Goal: Task Accomplishment & Management: Complete application form

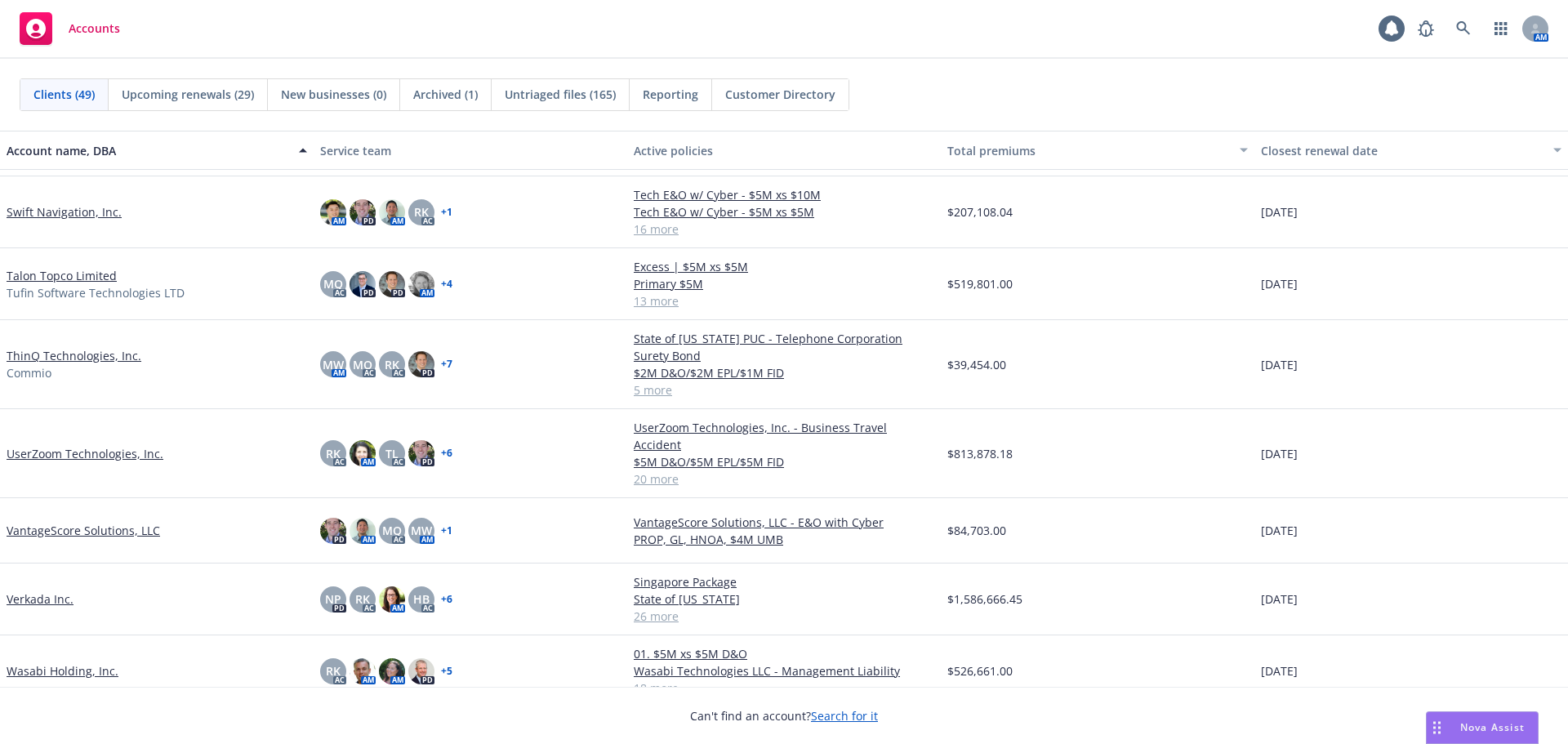
scroll to position [2748, 0]
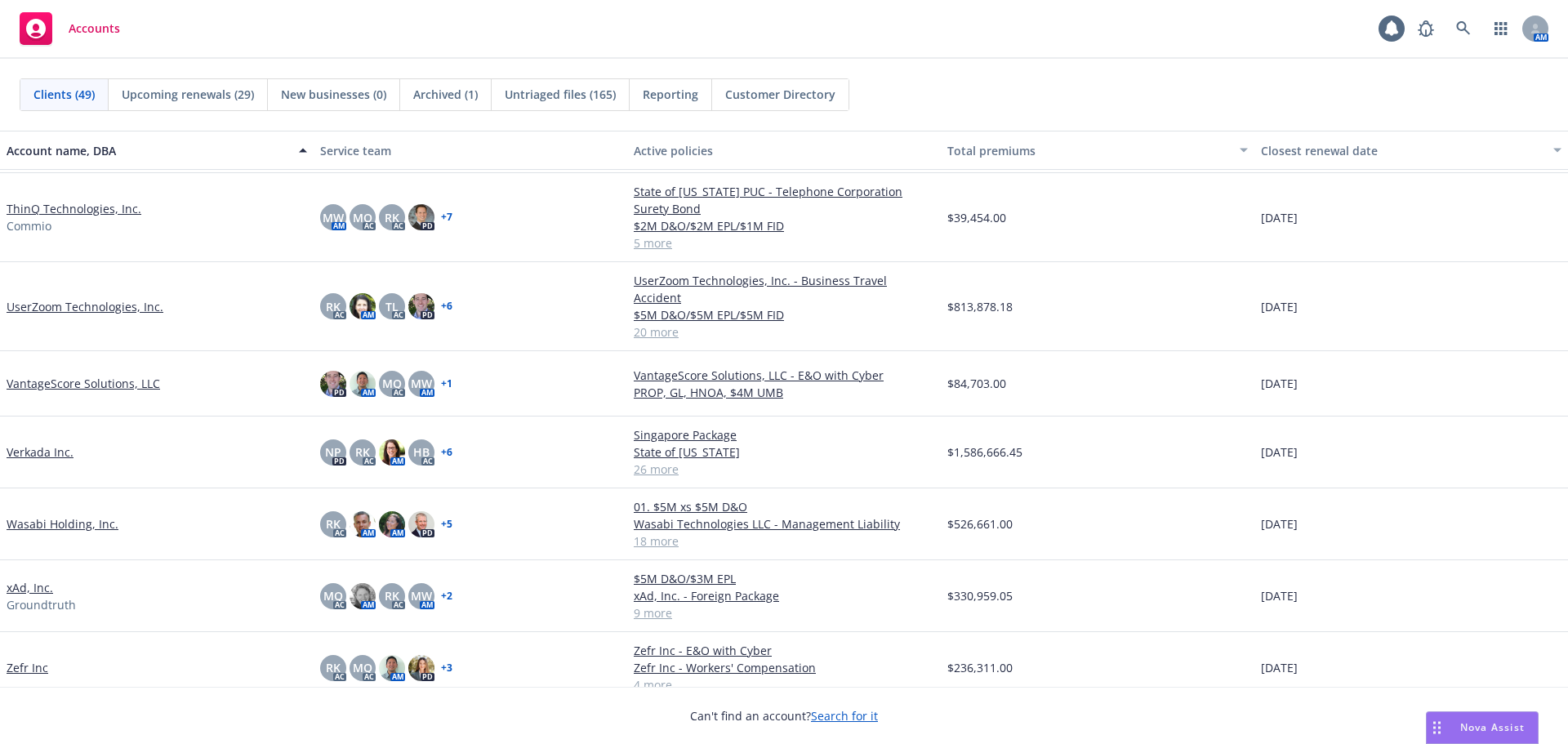
click at [31, 660] on link "Zefr Inc" at bounding box center [27, 668] width 42 height 17
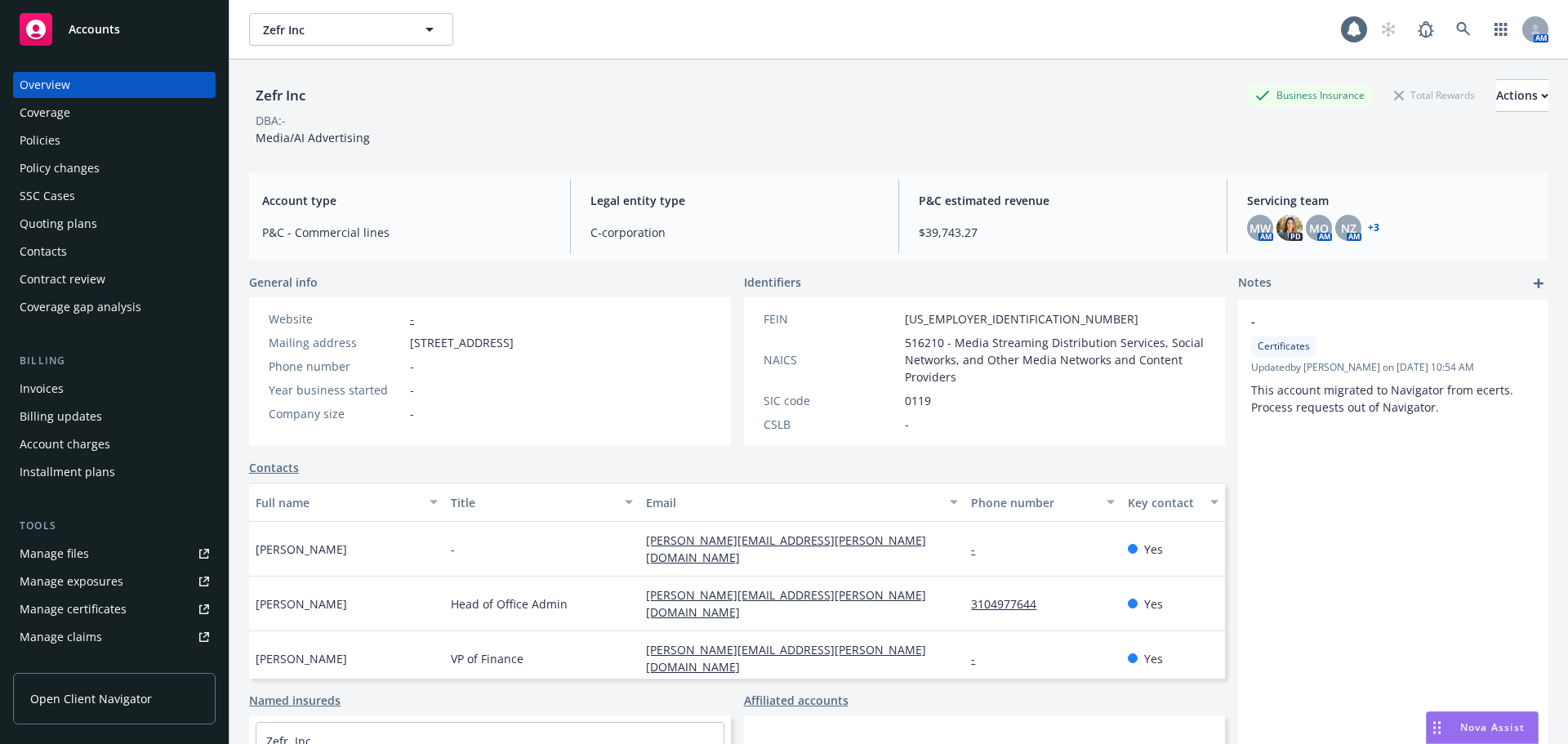
click at [137, 181] on div "Overview Coverage Policies Policy changes SSC Cases Quoting plans Contacts Cont…" at bounding box center [115, 196] width 203 height 248
click at [133, 170] on div "Policy changes" at bounding box center [114, 168] width 189 height 26
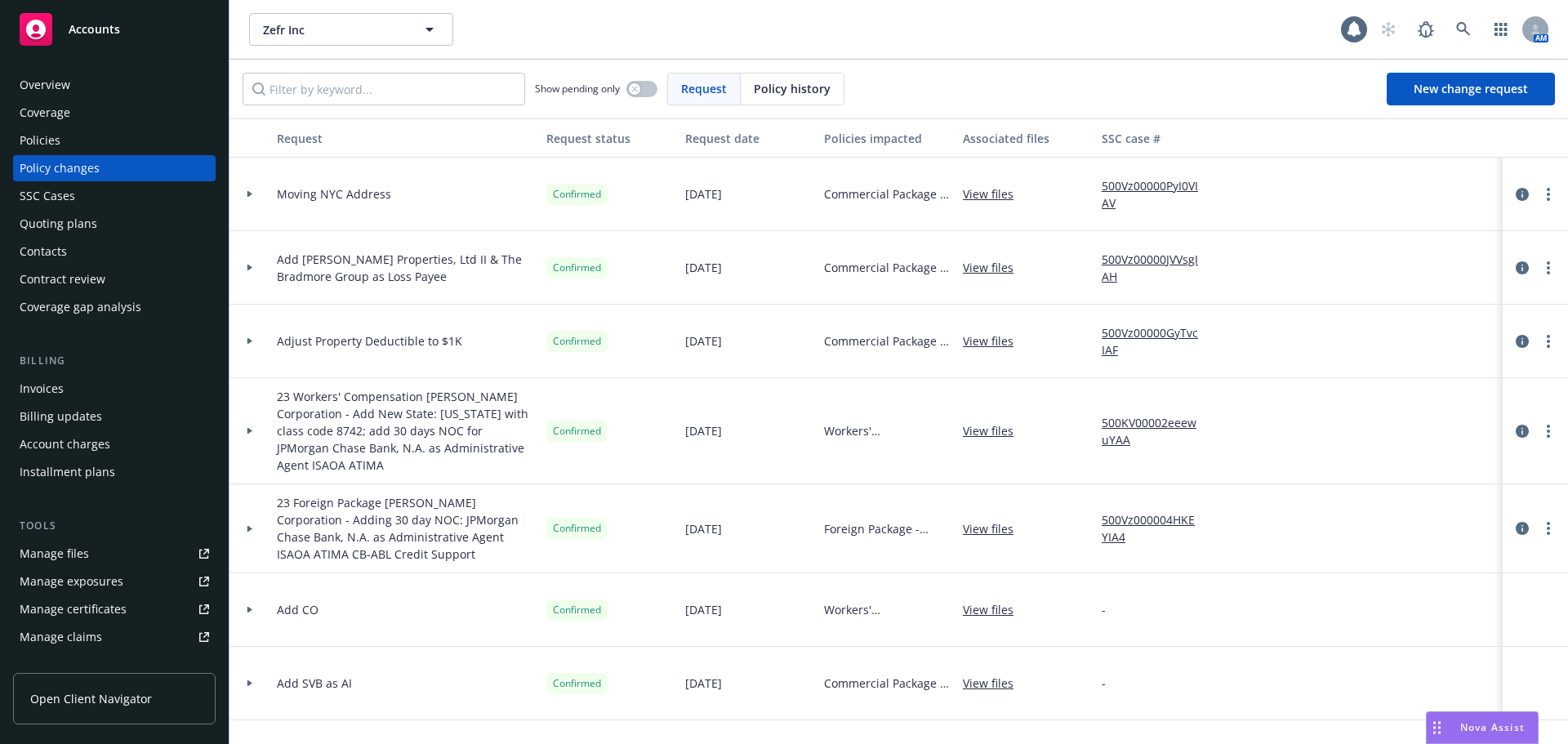
click at [251, 195] on icon at bounding box center [251, 194] width 5 height 6
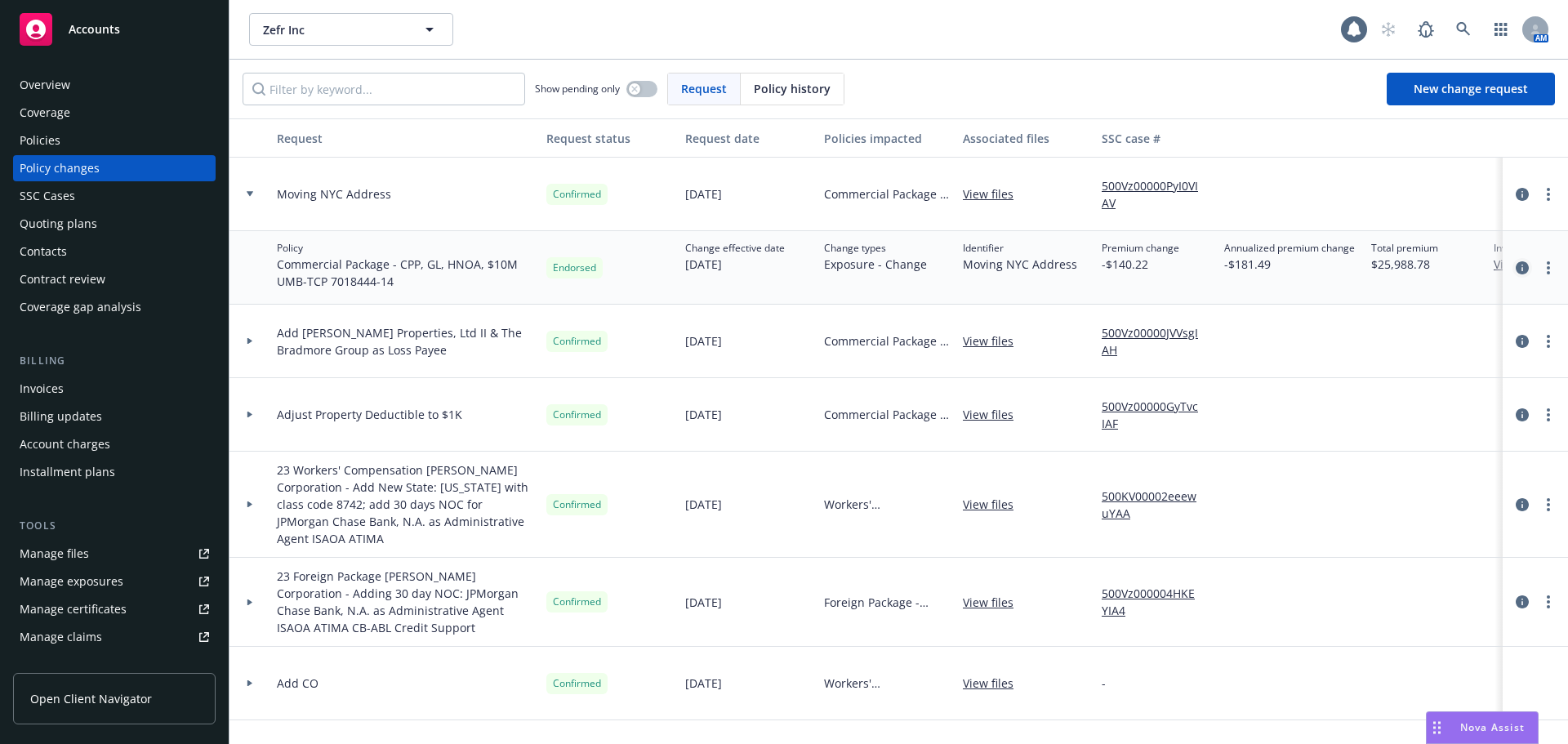
click at [1516, 270] on icon "circleInformation" at bounding box center [1522, 268] width 13 height 13
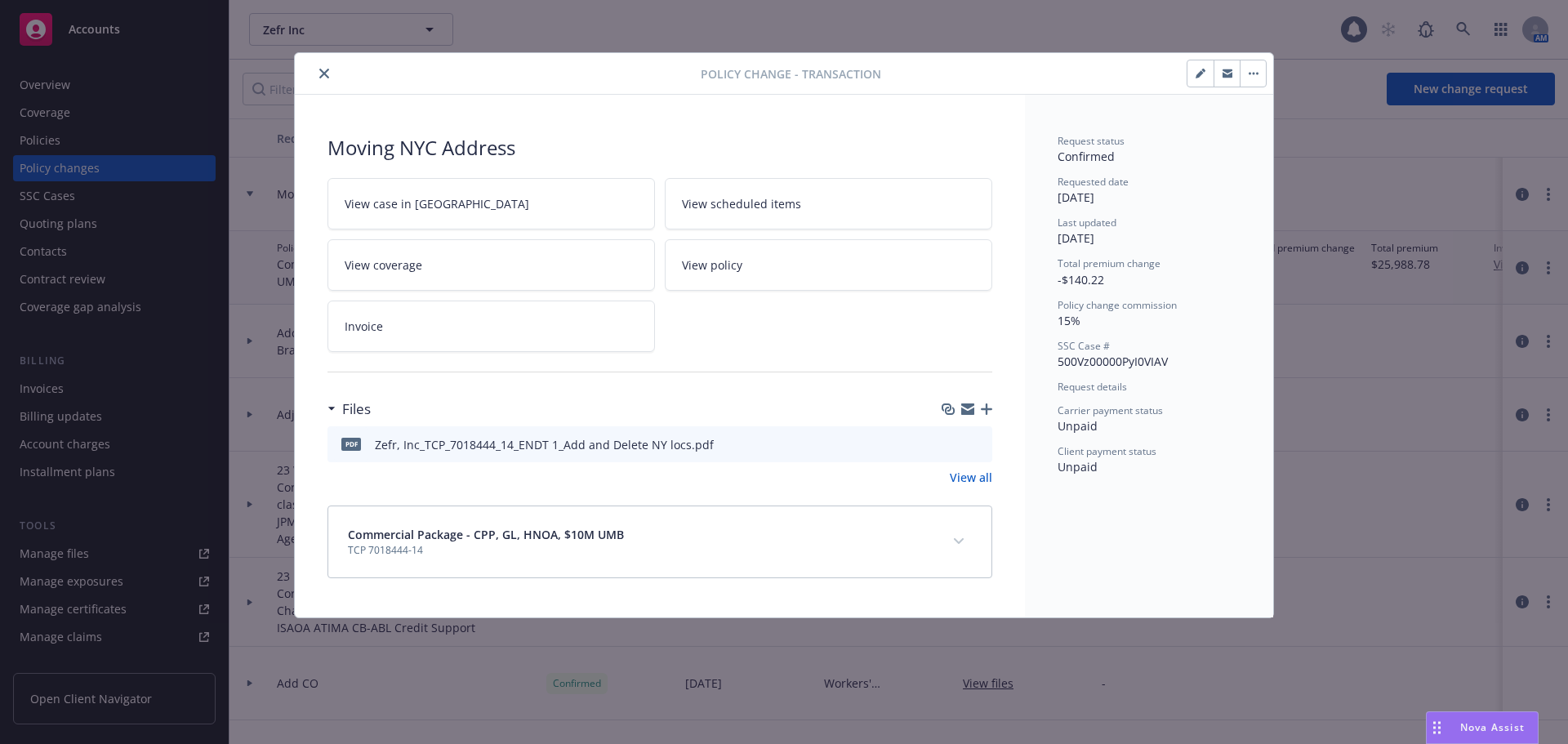
click at [975, 444] on icon "preview file" at bounding box center [976, 444] width 15 height 12
click at [326, 74] on icon "close" at bounding box center [323, 73] width 10 height 10
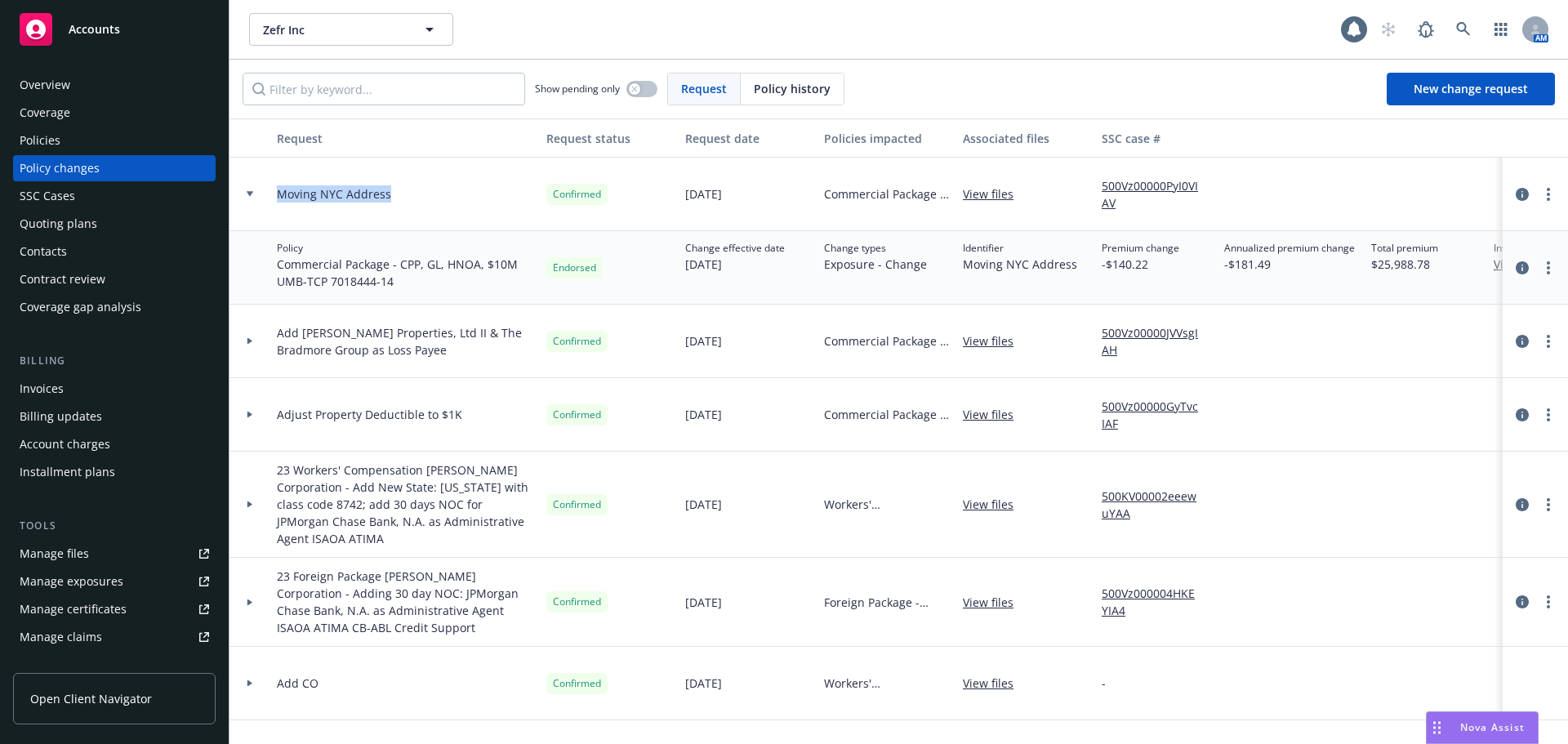
drag, startPoint x: 279, startPoint y: 194, endPoint x: 389, endPoint y: 197, distance: 110.0
click at [389, 197] on div "Moving NYC Address" at bounding box center [404, 194] width 269 height 74
copy span "Moving NYC Address"
click at [1447, 80] on link "New change request" at bounding box center [1470, 89] width 168 height 33
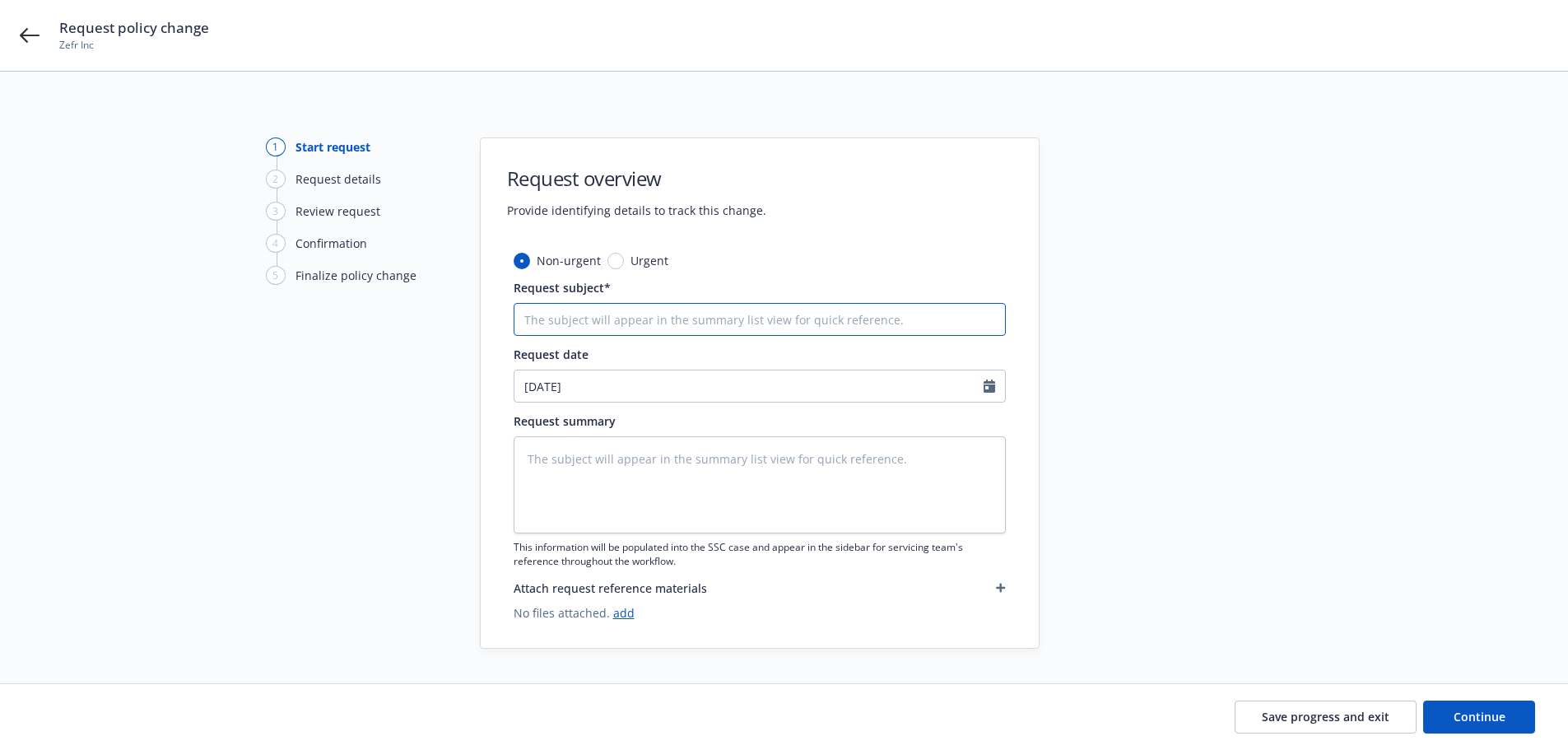
paste input "Moving NYC Address"
type textarea "x"
type input "Moving NYC Address"
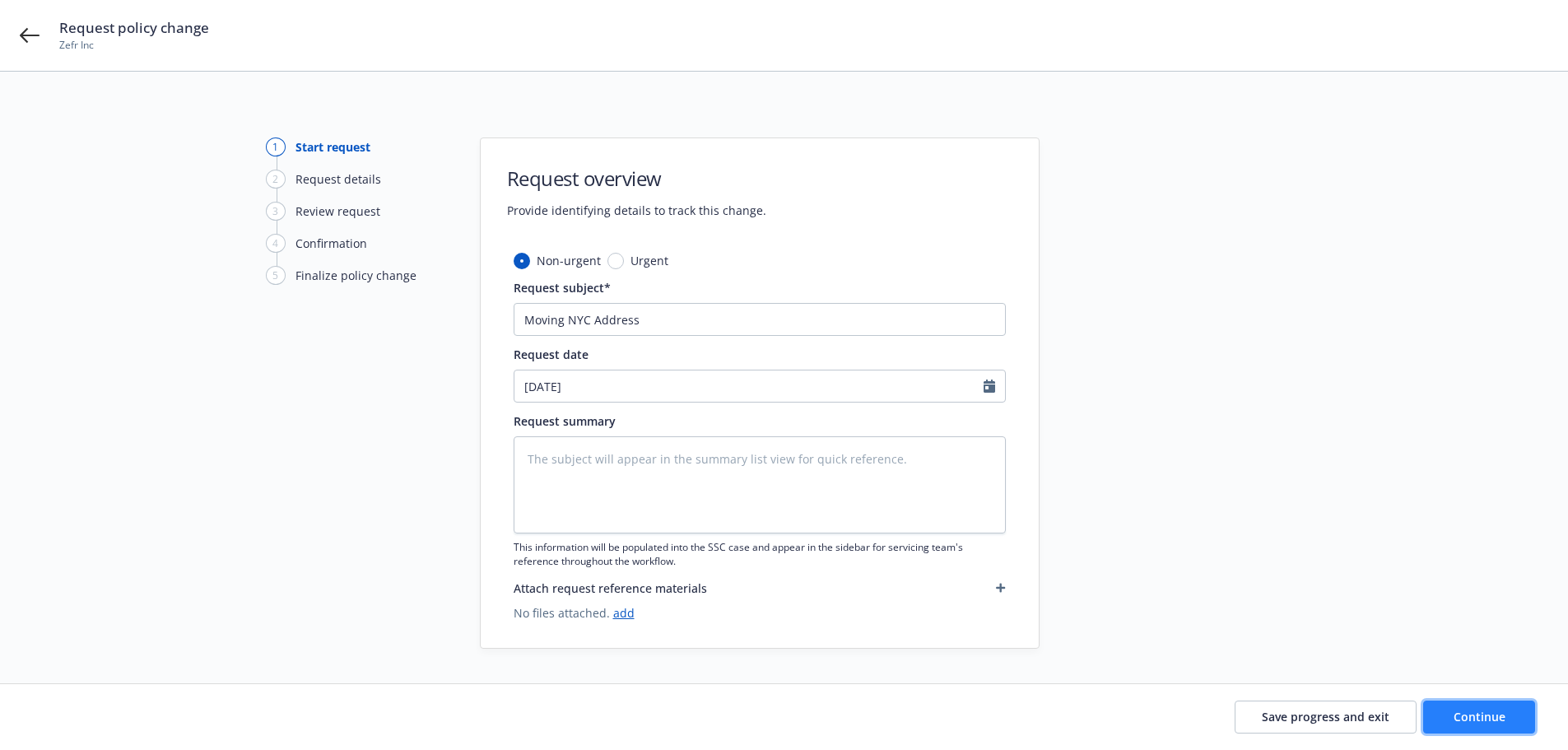
click at [1452, 720] on button "Continue" at bounding box center [1478, 717] width 112 height 33
type textarea "x"
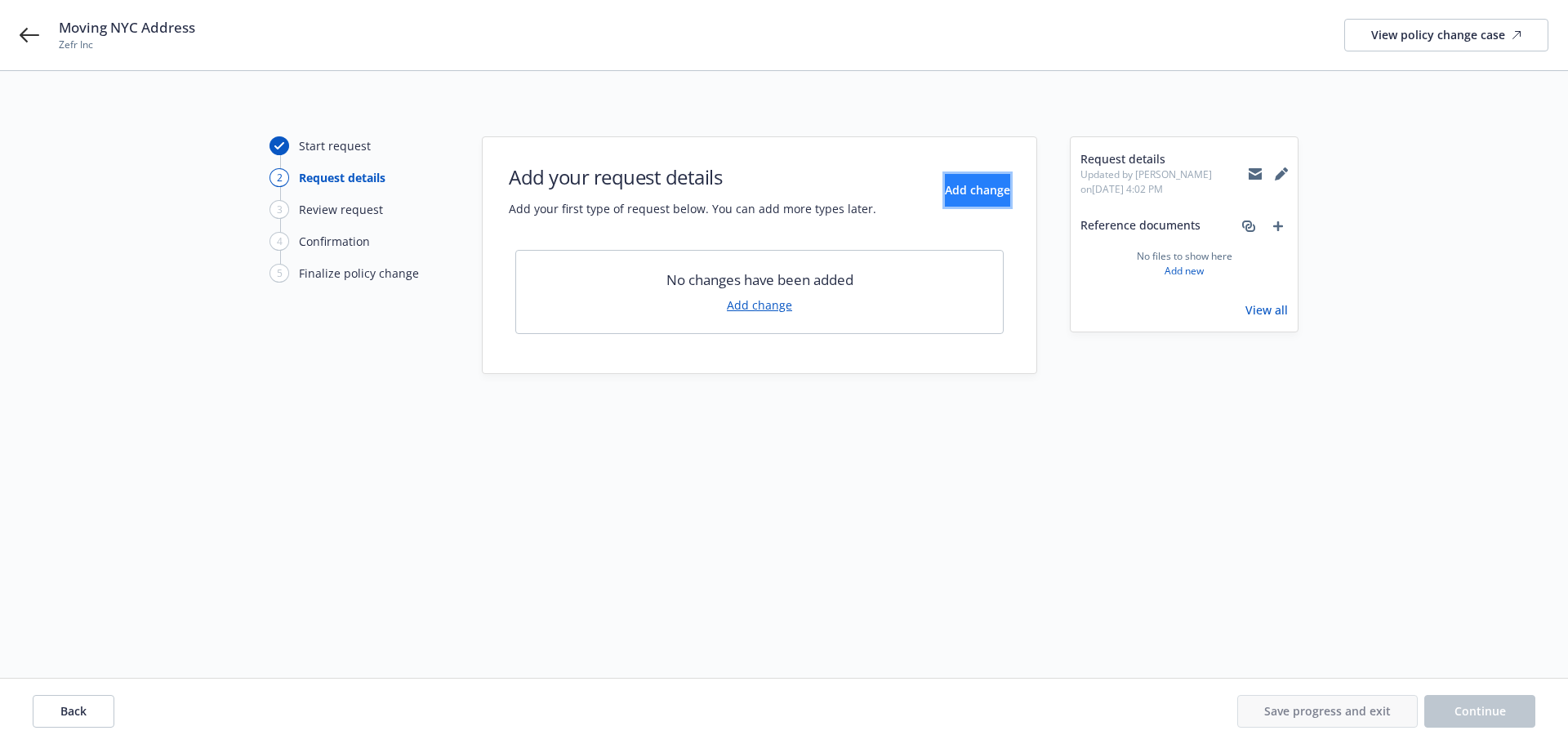
click at [945, 195] on span "Add change" at bounding box center [978, 189] width 66 height 15
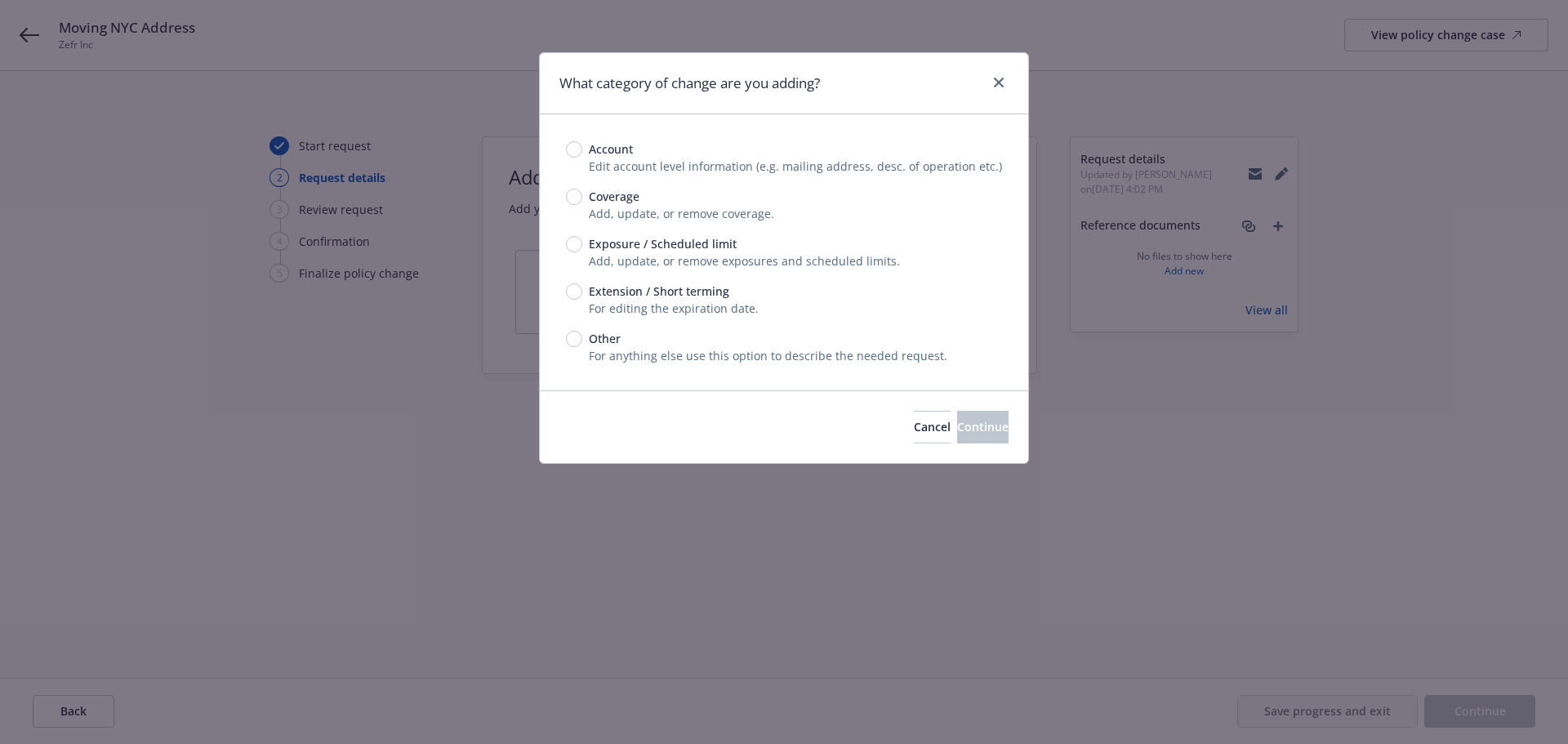
click at [639, 245] on span "Exposure / Scheduled limit" at bounding box center [663, 244] width 147 height 17
click at [582, 245] on input "Exposure / Scheduled limit" at bounding box center [574, 244] width 16 height 16
radio input "true"
click at [577, 152] on input "Account" at bounding box center [574, 149] width 16 height 16
radio input "true"
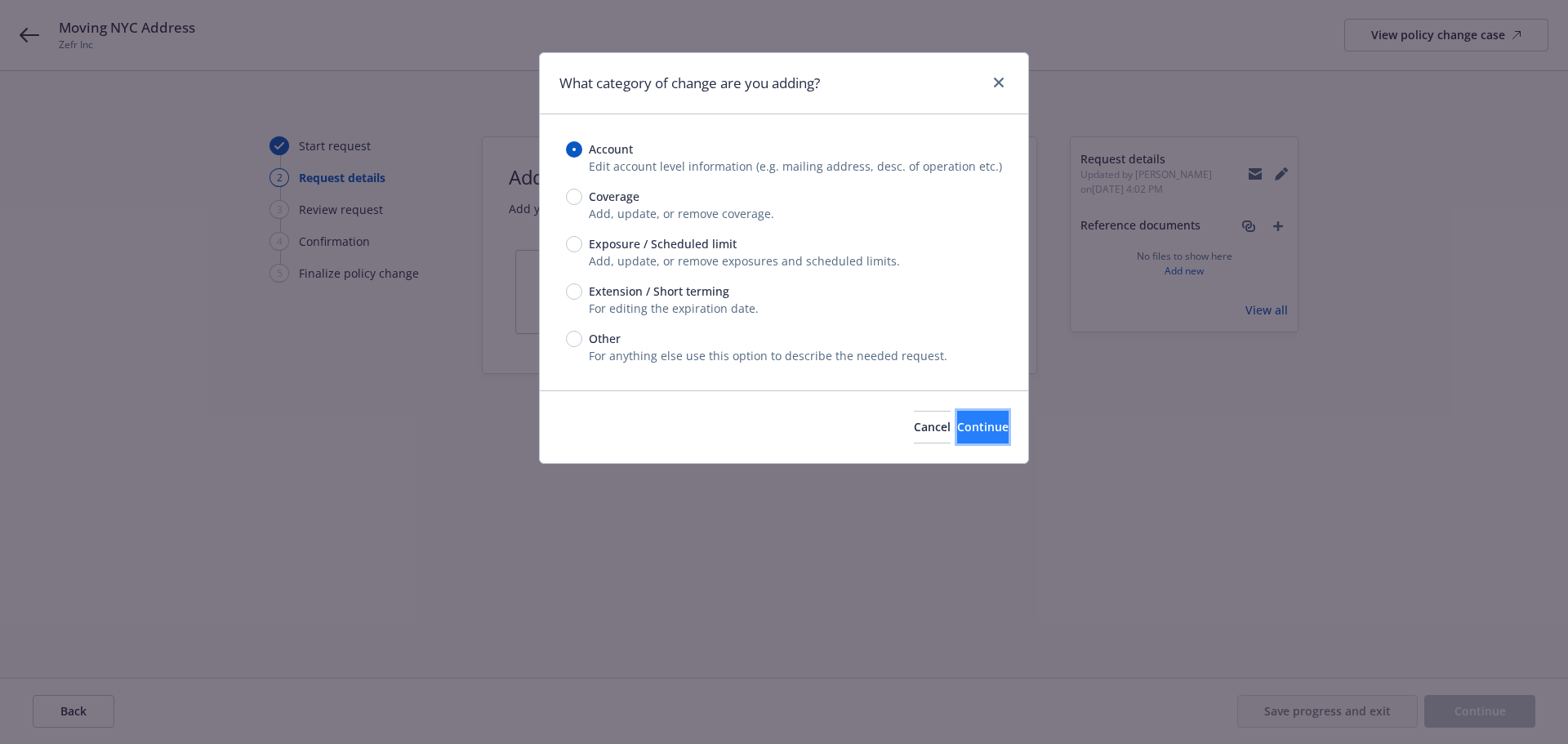
click at [957, 434] on span "Continue" at bounding box center [983, 427] width 52 height 15
select select "US"
select select "C-corporation"
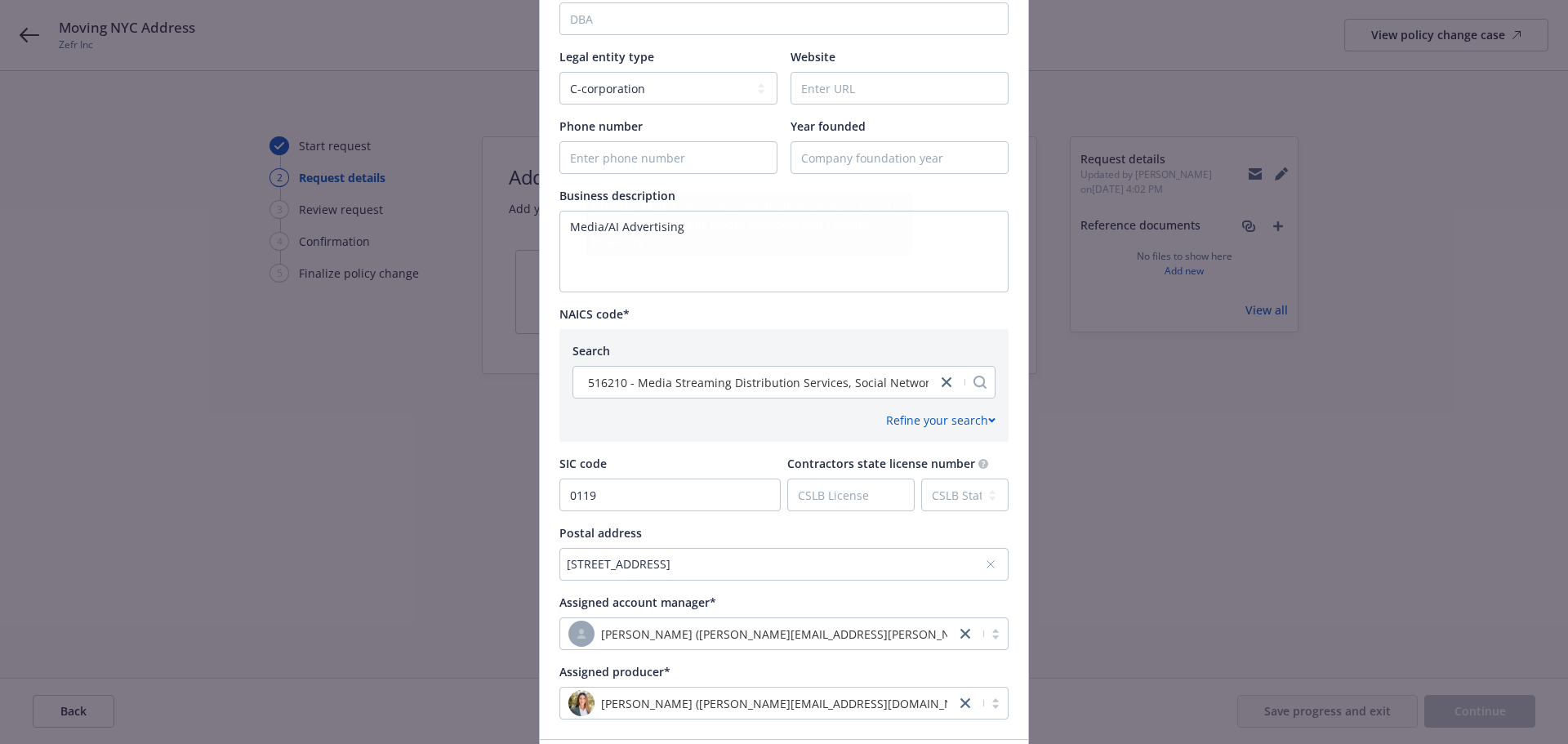
scroll to position [590, 0]
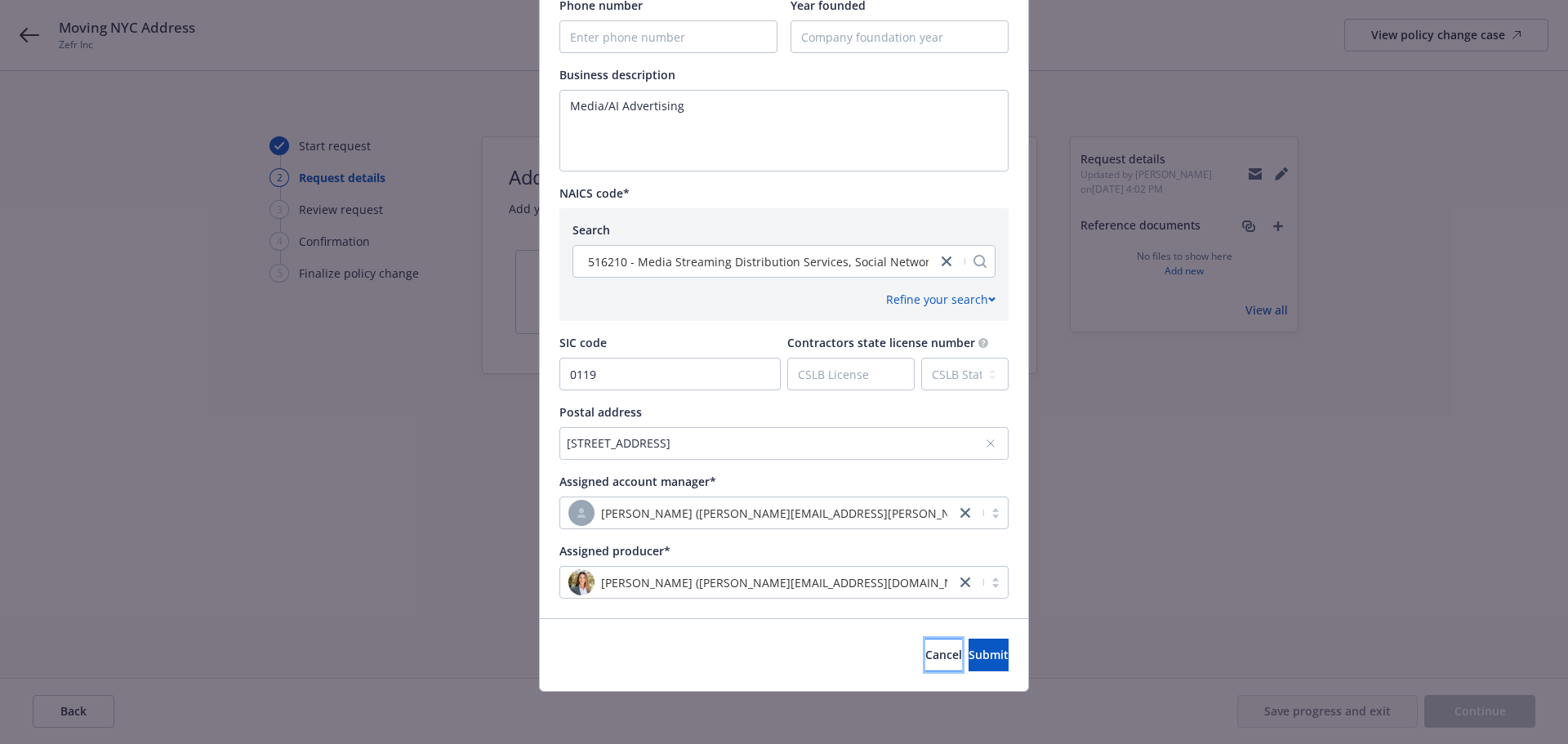
click at [925, 651] on span "Cancel" at bounding box center [943, 654] width 36 height 15
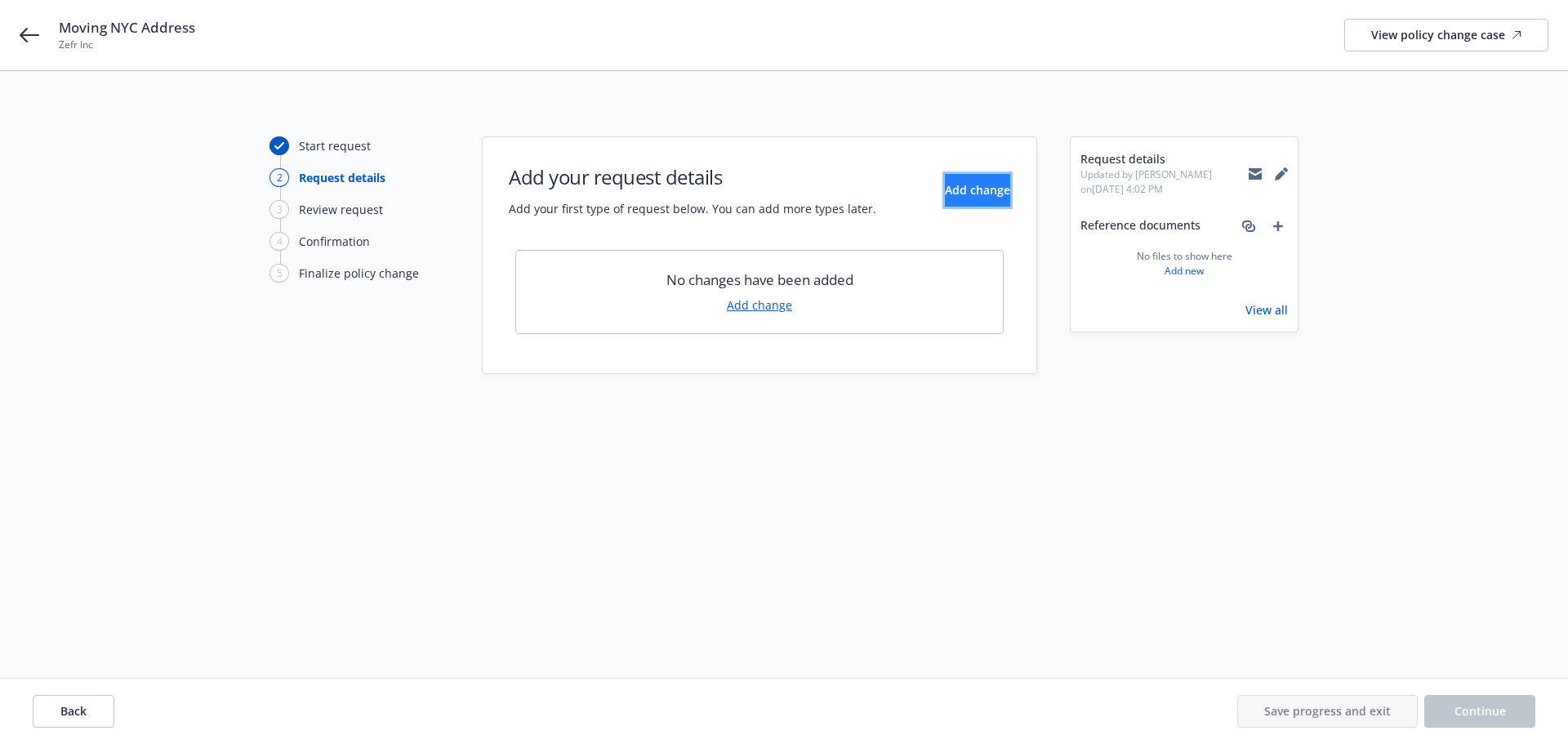
click at [945, 202] on button "Add change" at bounding box center [978, 190] width 66 height 33
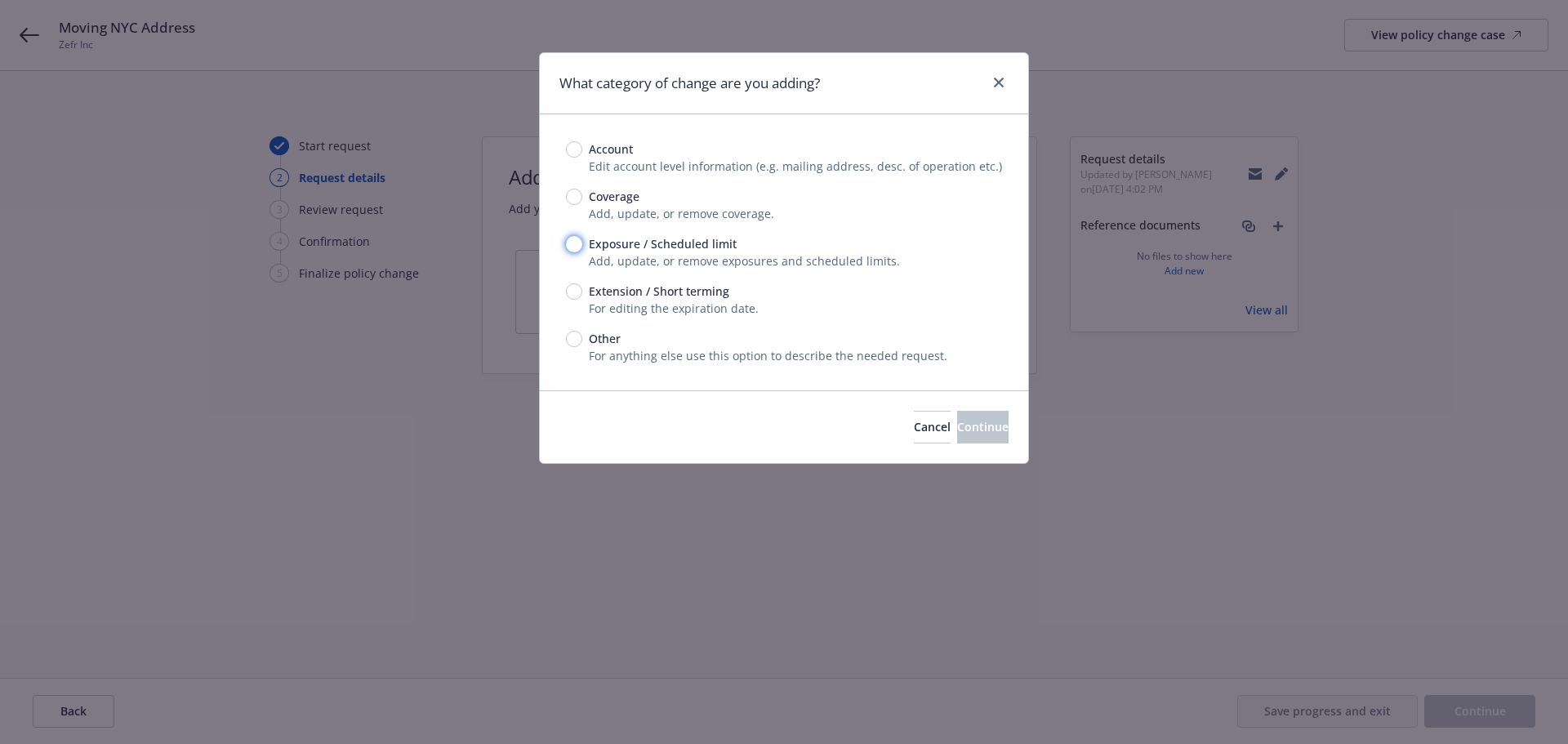
click at [576, 247] on input "Exposure / Scheduled limit" at bounding box center [574, 244] width 16 height 16
radio input "true"
click at [957, 436] on button "Continue" at bounding box center [983, 427] width 52 height 33
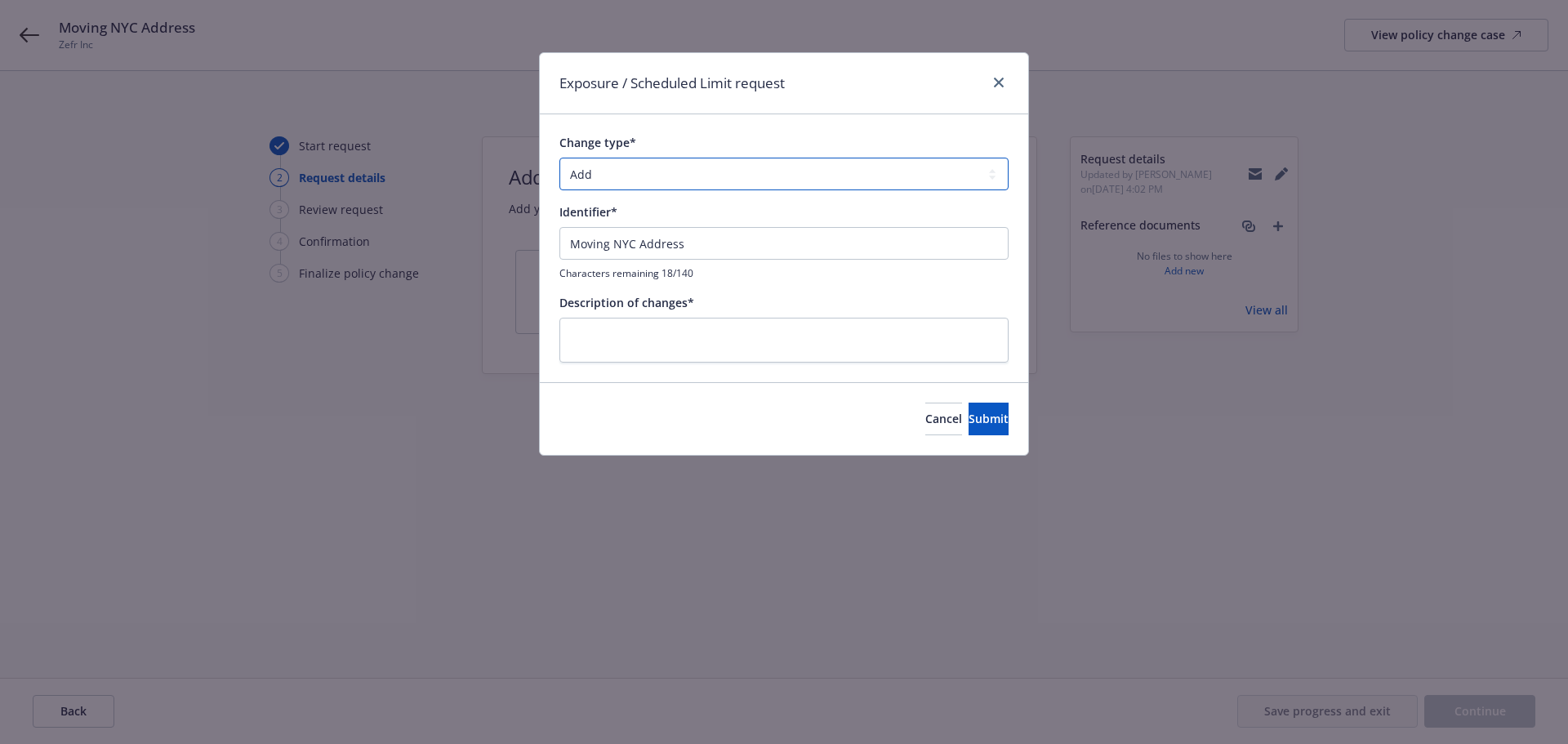
drag, startPoint x: 639, startPoint y: 177, endPoint x: 470, endPoint y: 202, distance: 170.8
click at [470, 202] on div "Exposure / Scheduled Limit request Change type* Add Audit Change Remove Identif…" at bounding box center [784, 372] width 1568 height 744
select select "CHANGE"
click at [560, 157] on select "Add Audit Change Remove" at bounding box center [784, 173] width 450 height 33
drag, startPoint x: 697, startPoint y: 252, endPoint x: 442, endPoint y: 260, distance: 255.1
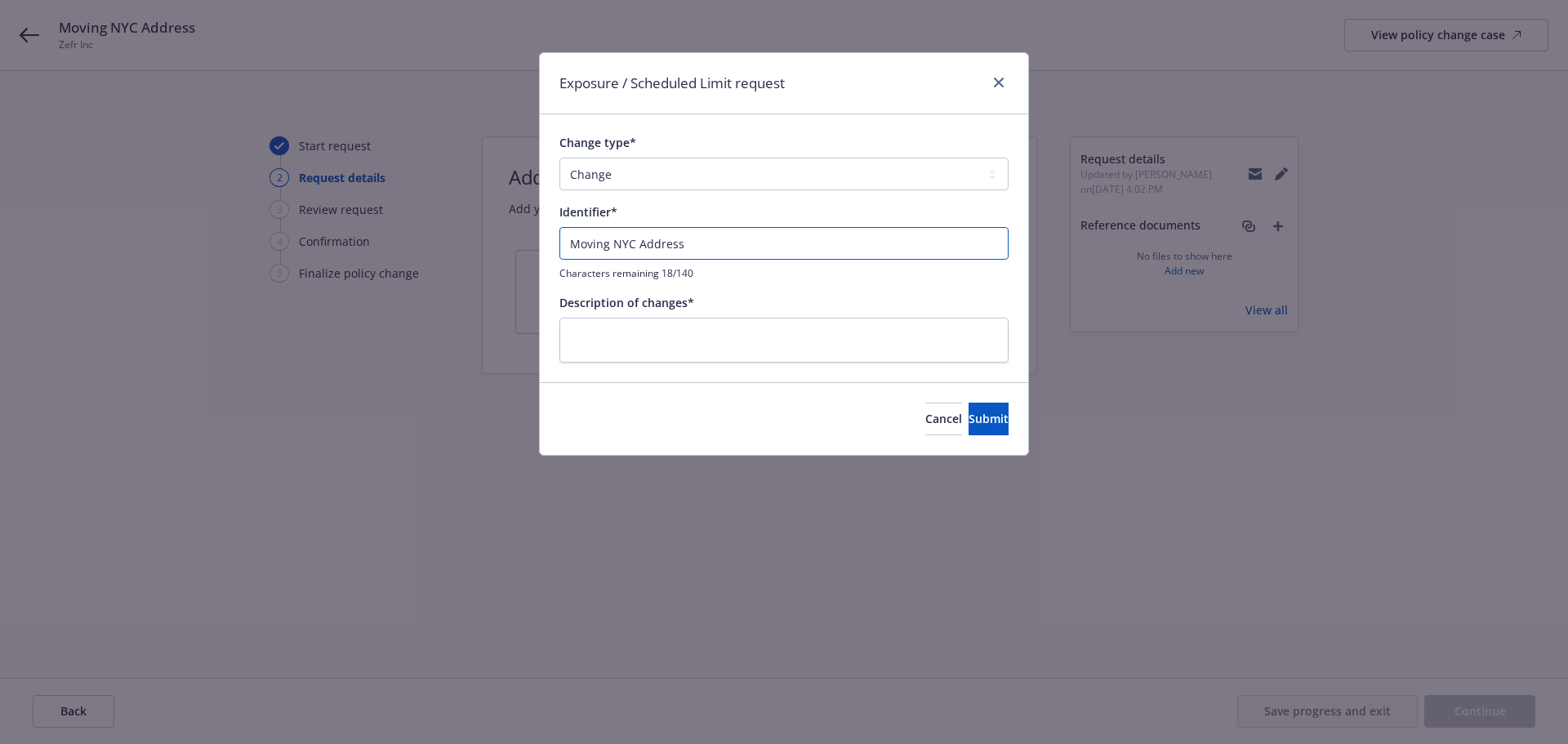
click at [442, 260] on div "Exposure / Scheduled Limit request Change type* Add Audit Change Remove Identif…" at bounding box center [784, 372] width 1568 height 744
click at [641, 348] on textarea at bounding box center [784, 340] width 450 height 45
paste textarea "Moving NYC Address"
type textarea "x"
type textarea "Moving NYC Address"
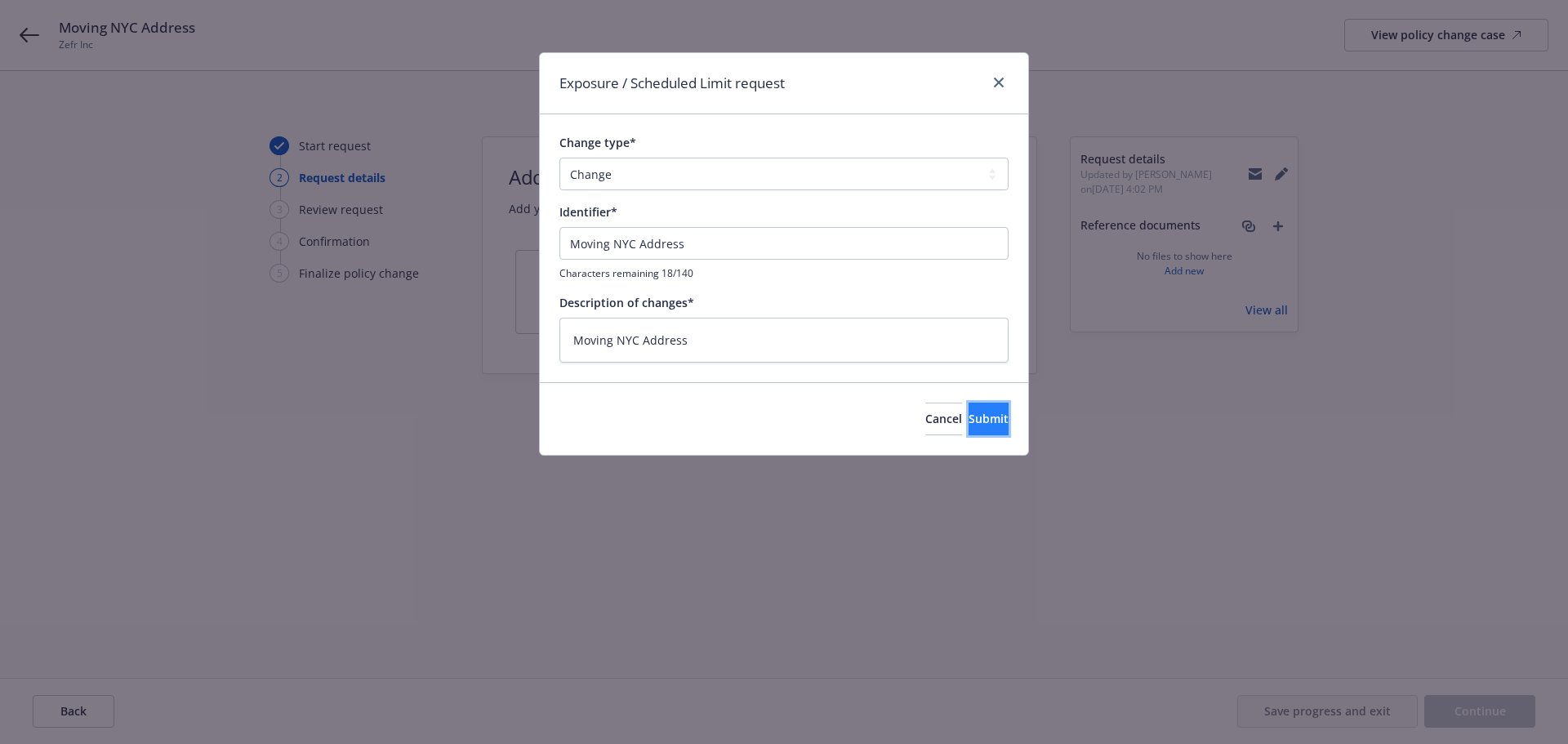
click at [968, 429] on button "Submit" at bounding box center [988, 419] width 40 height 33
type textarea "x"
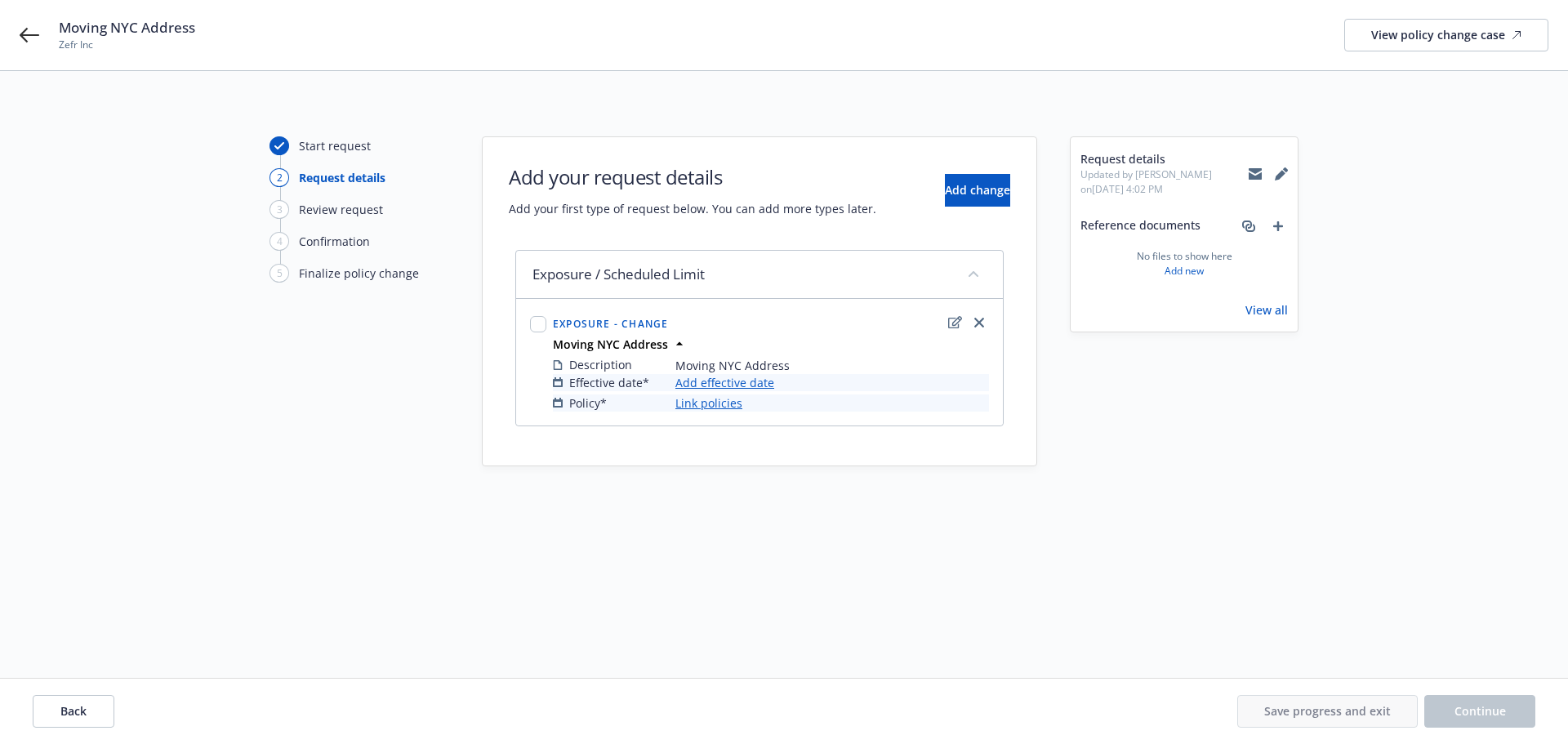
click at [751, 383] on link "Add effective date" at bounding box center [724, 382] width 99 height 17
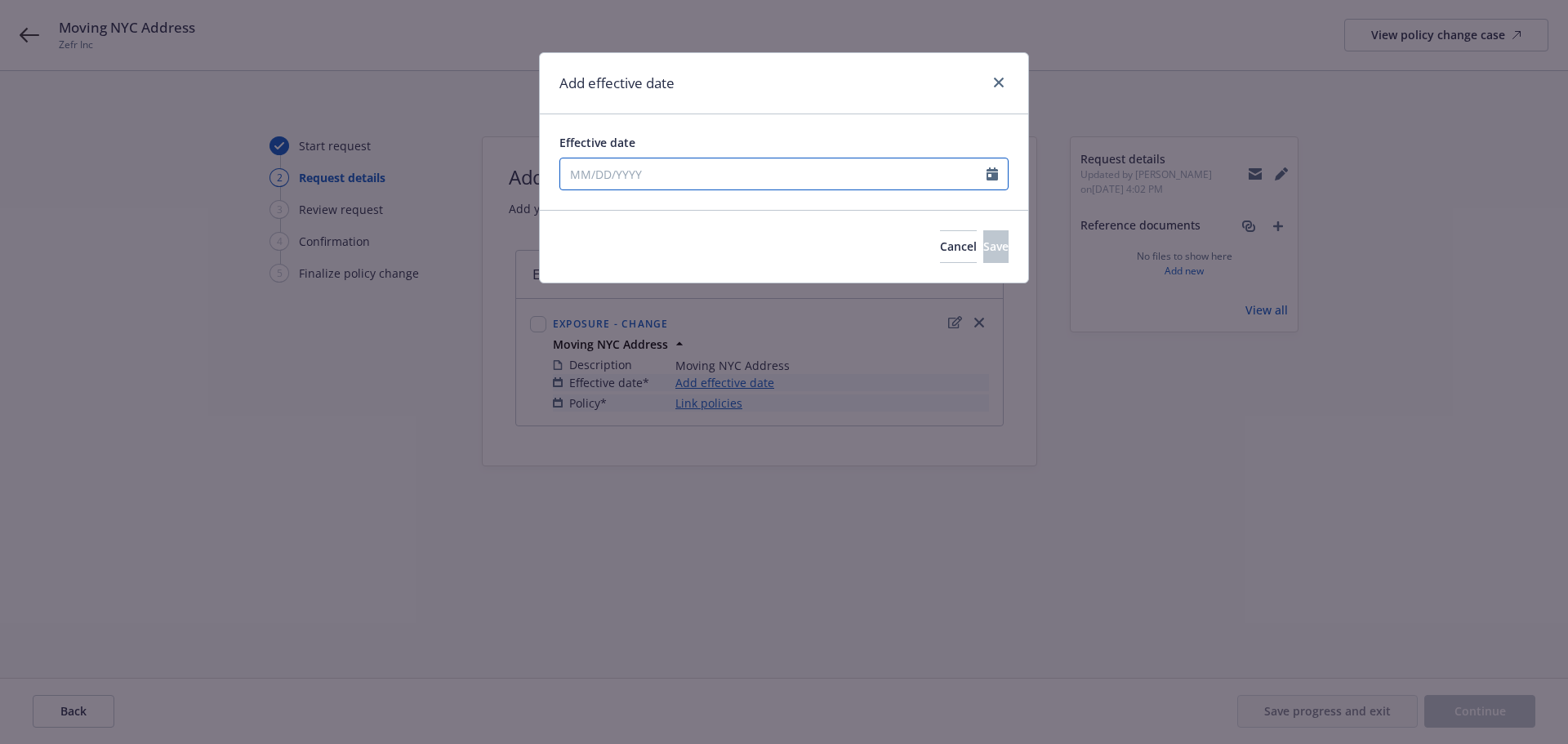
select select "8"
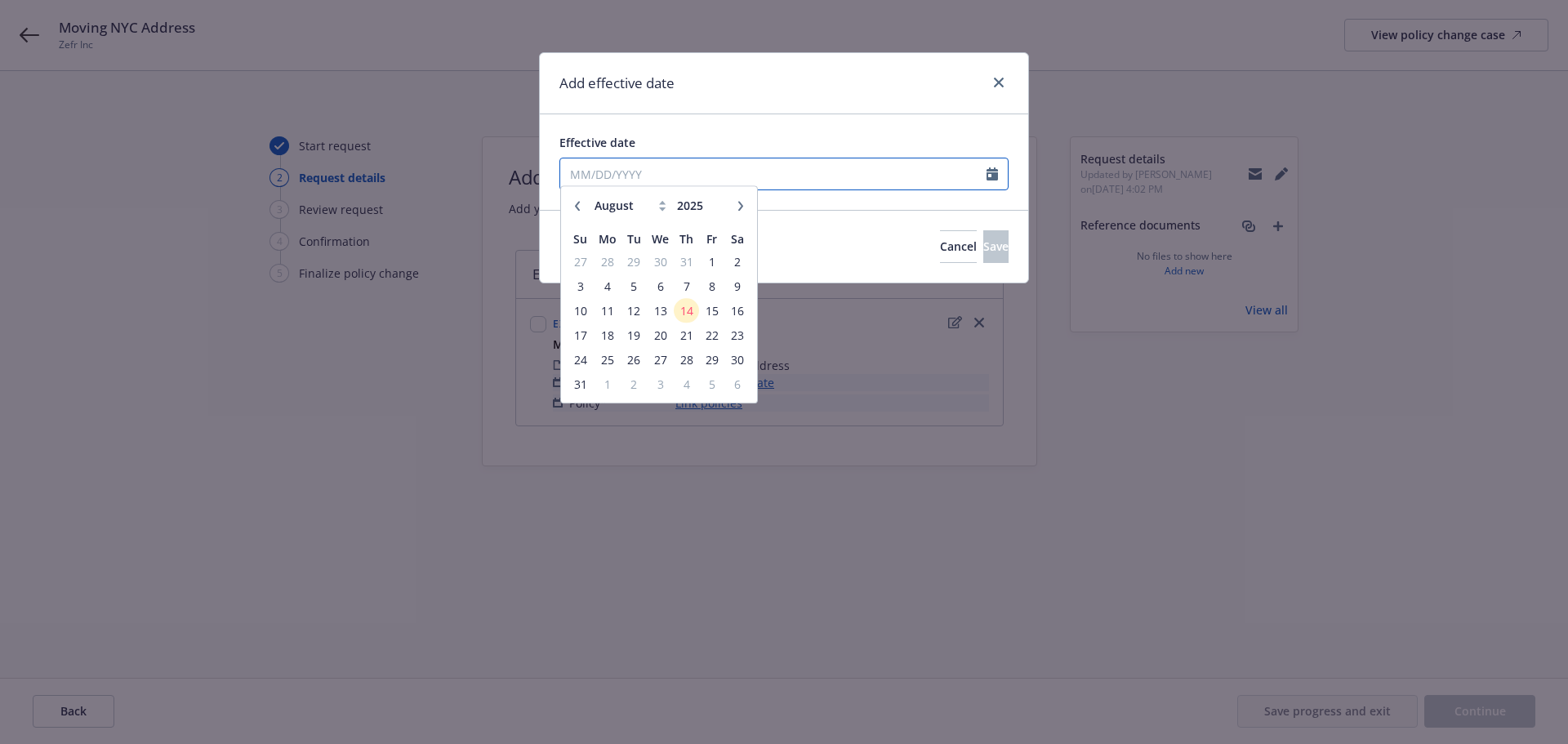
click at [849, 184] on input "Effective date" at bounding box center [774, 173] width 426 height 31
click at [709, 271] on span "1" at bounding box center [712, 268] width 22 height 20
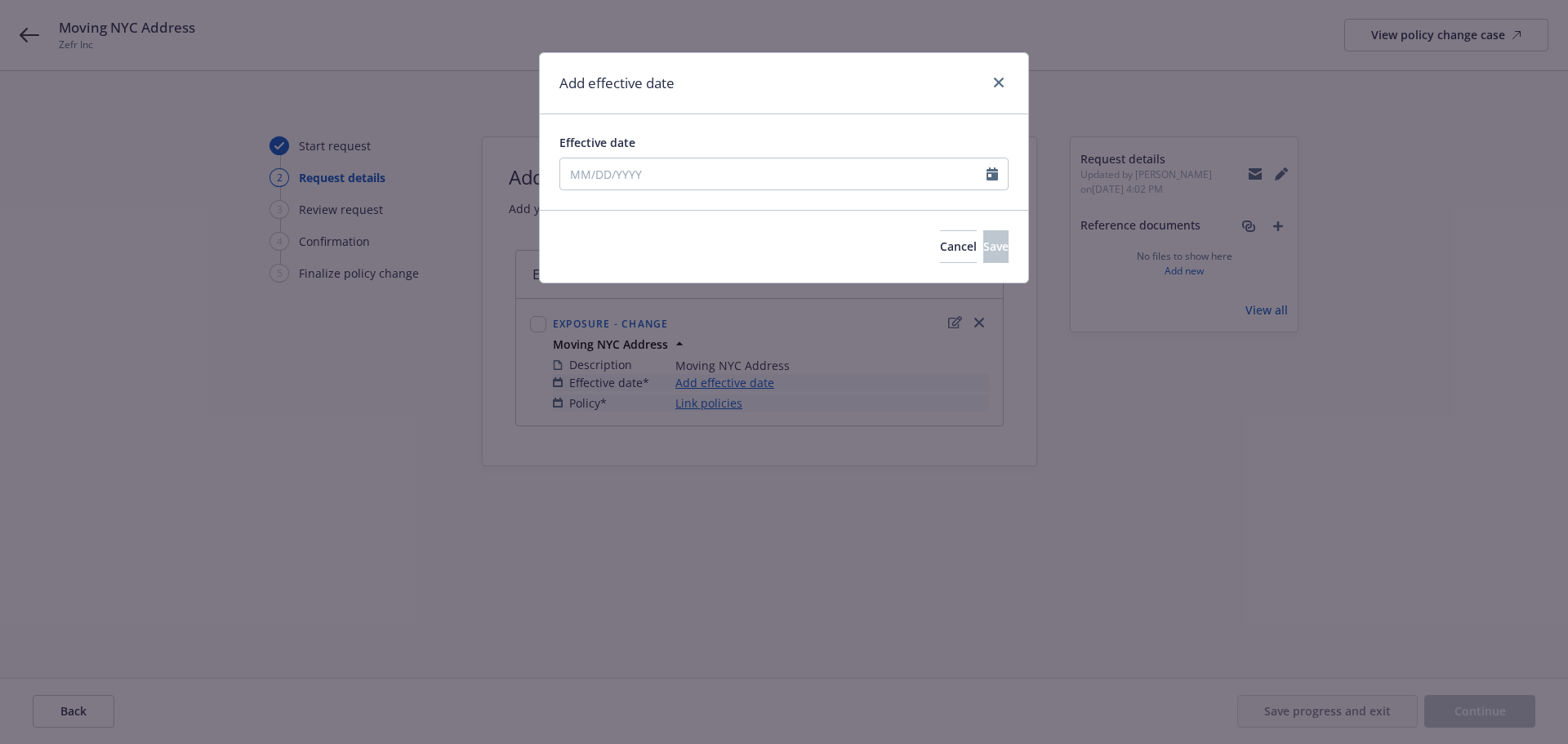
type input "[DATE]"
click at [983, 250] on button "Save" at bounding box center [996, 246] width 25 height 33
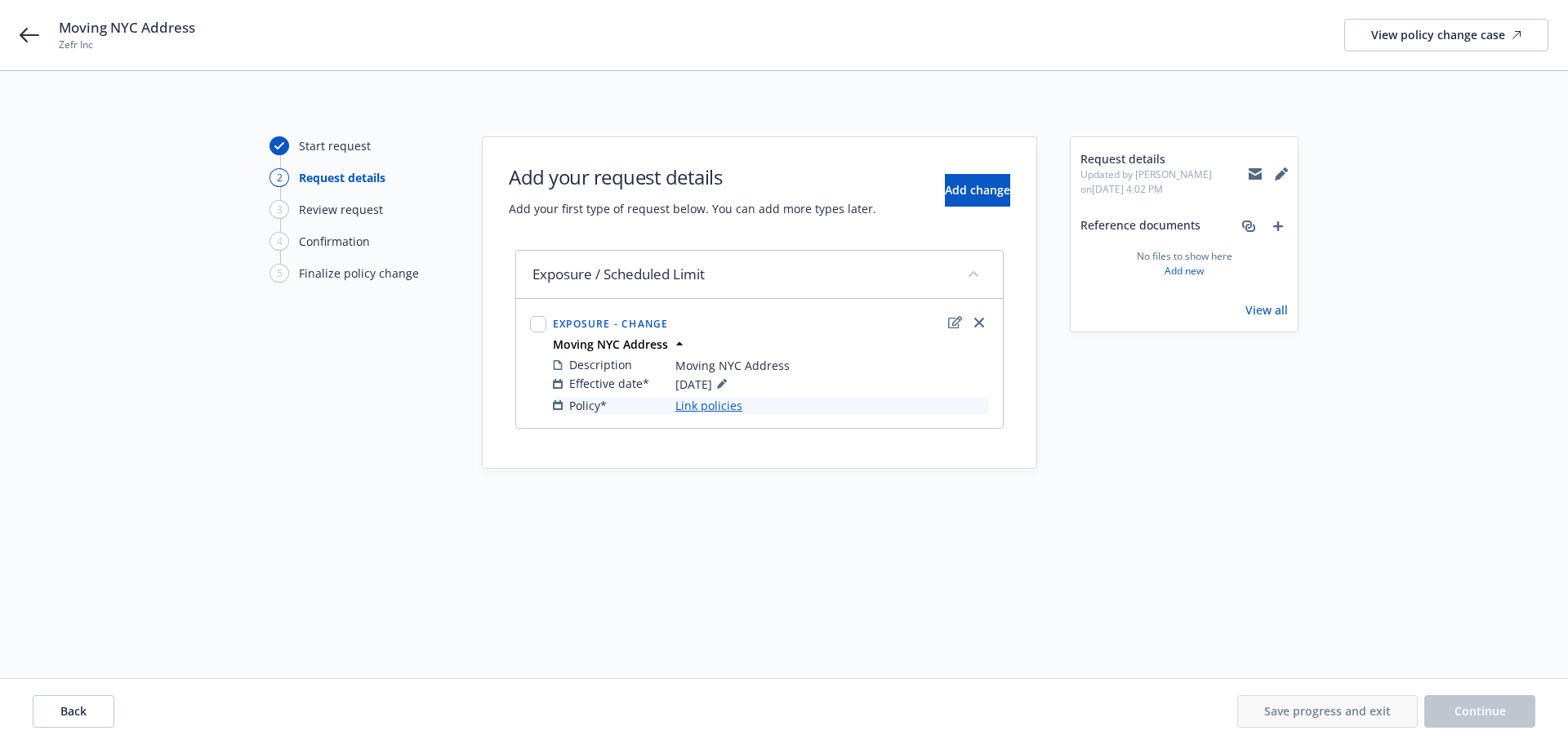
click at [712, 408] on link "Link policies" at bounding box center [708, 405] width 67 height 17
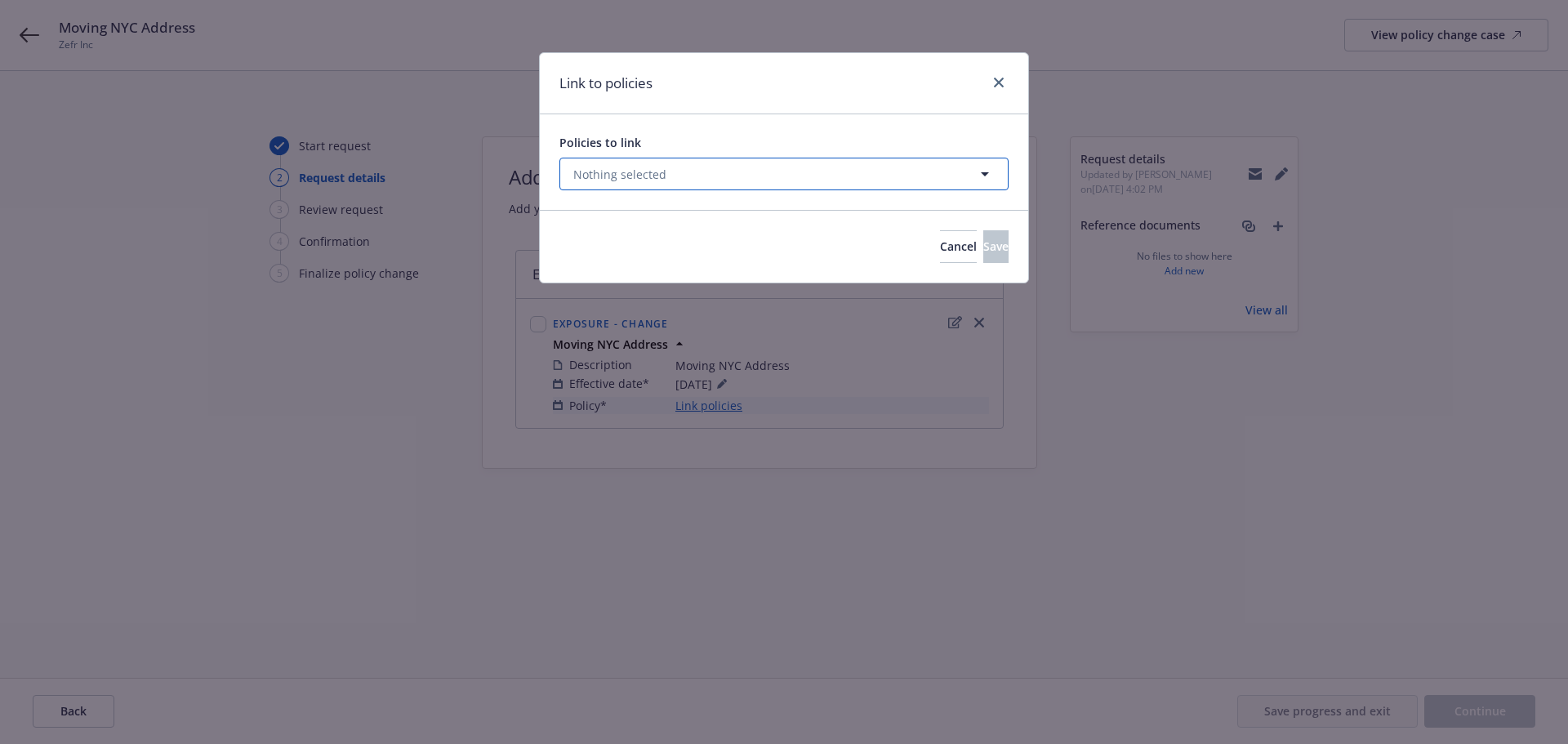
click at [736, 166] on button "Nothing selected" at bounding box center [784, 173] width 450 height 33
select select "ACTIVE"
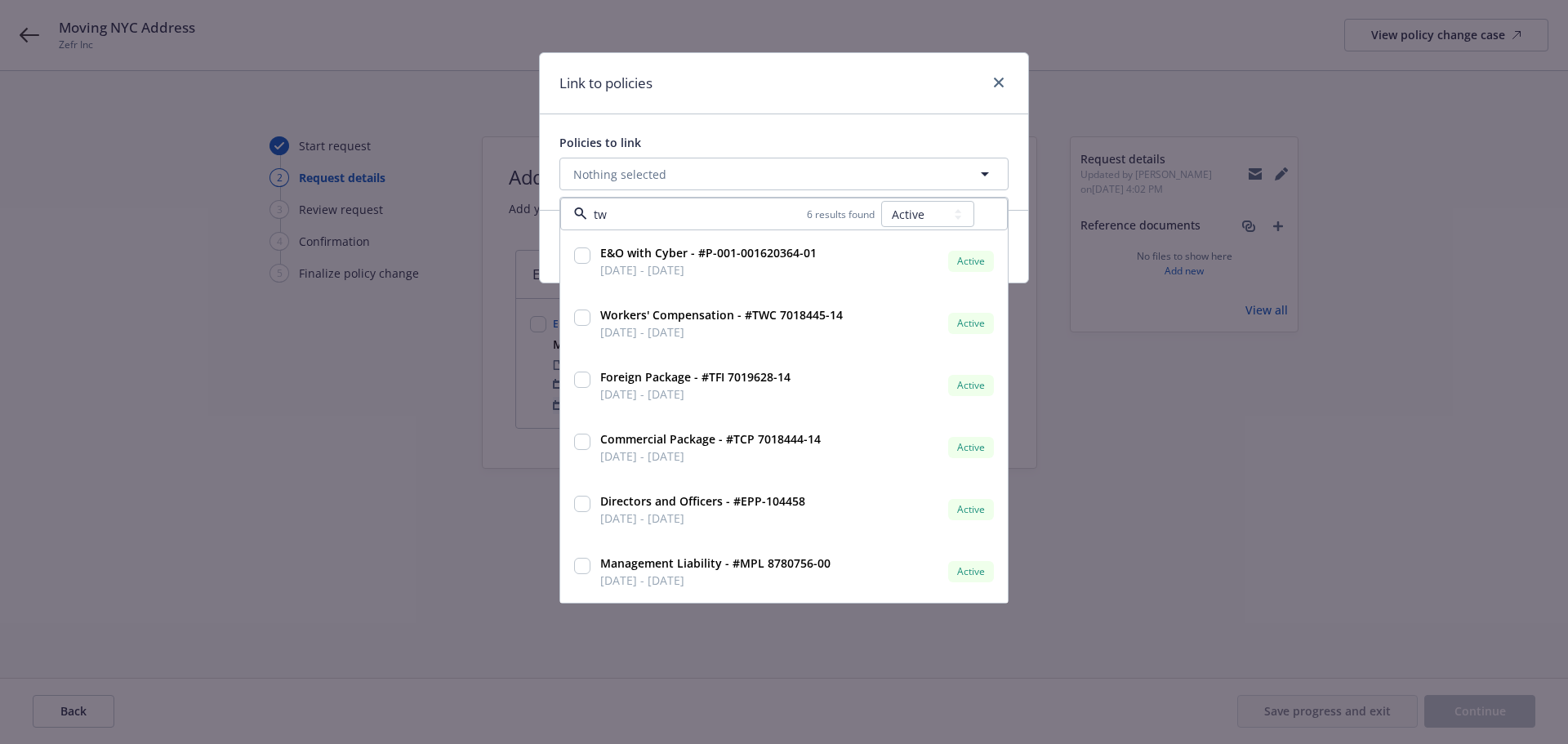
type input "twc"
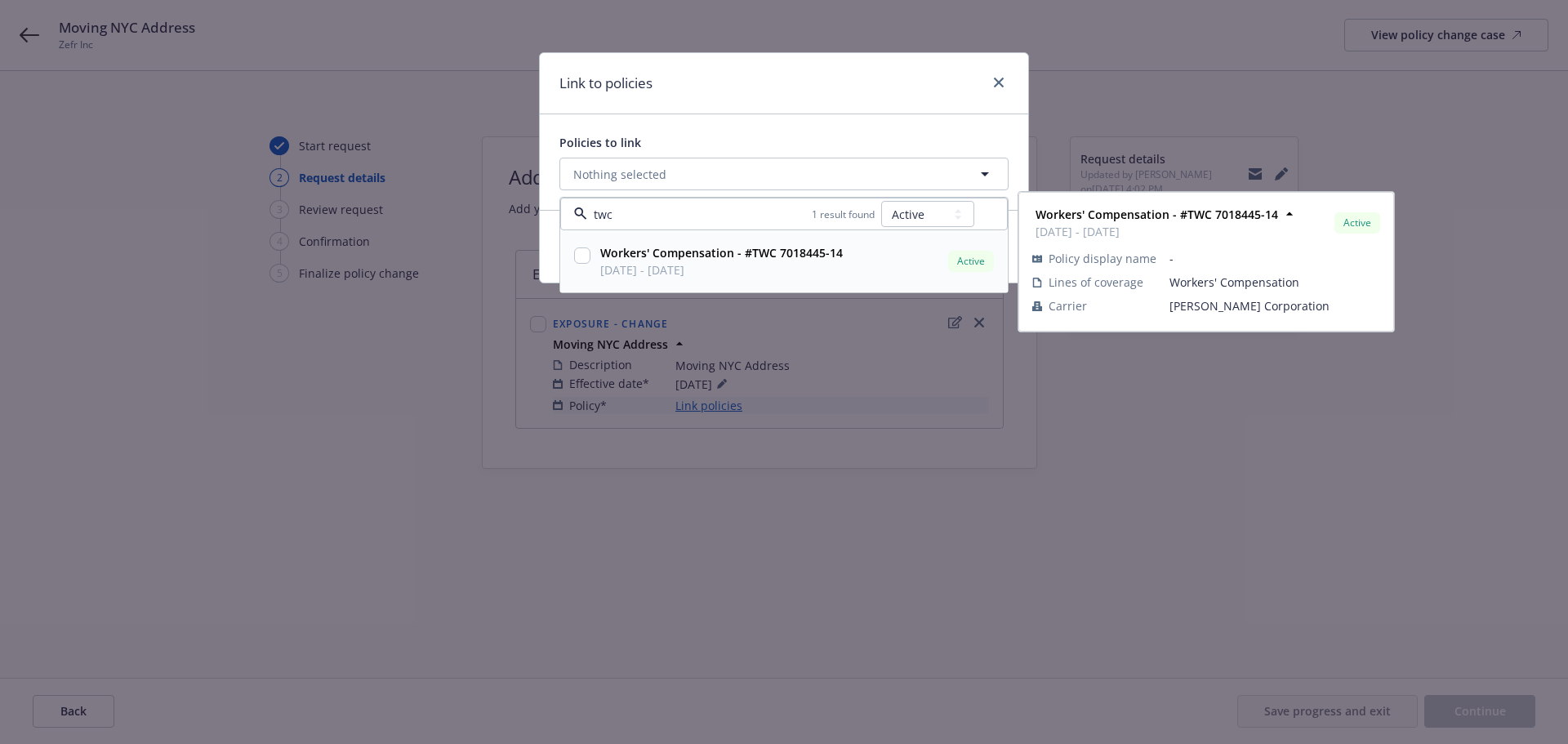
click at [581, 260] on input "checkbox" at bounding box center [582, 256] width 16 height 16
checkbox input "true"
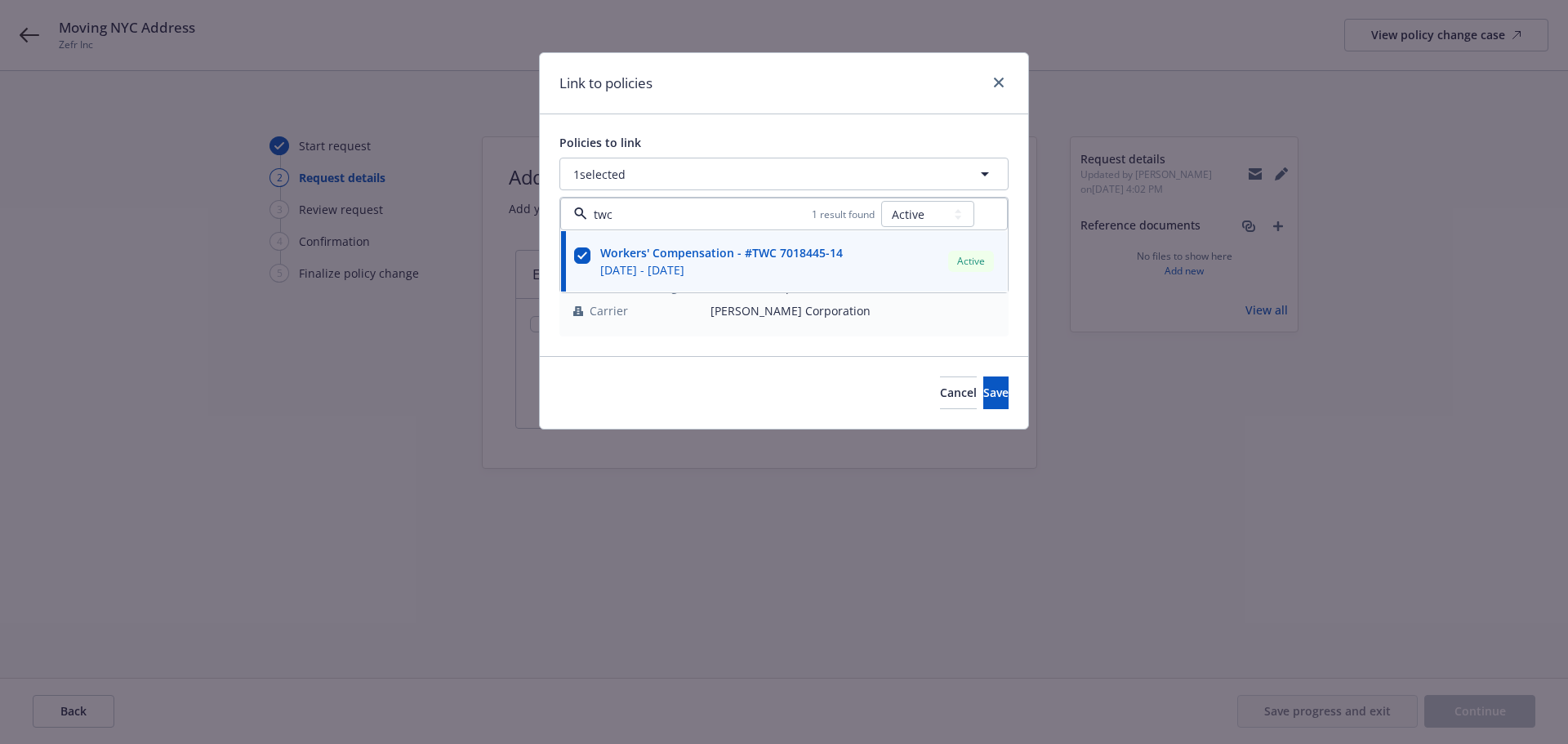
type input "twc"
click at [721, 143] on div "Policies to link" at bounding box center [784, 142] width 450 height 17
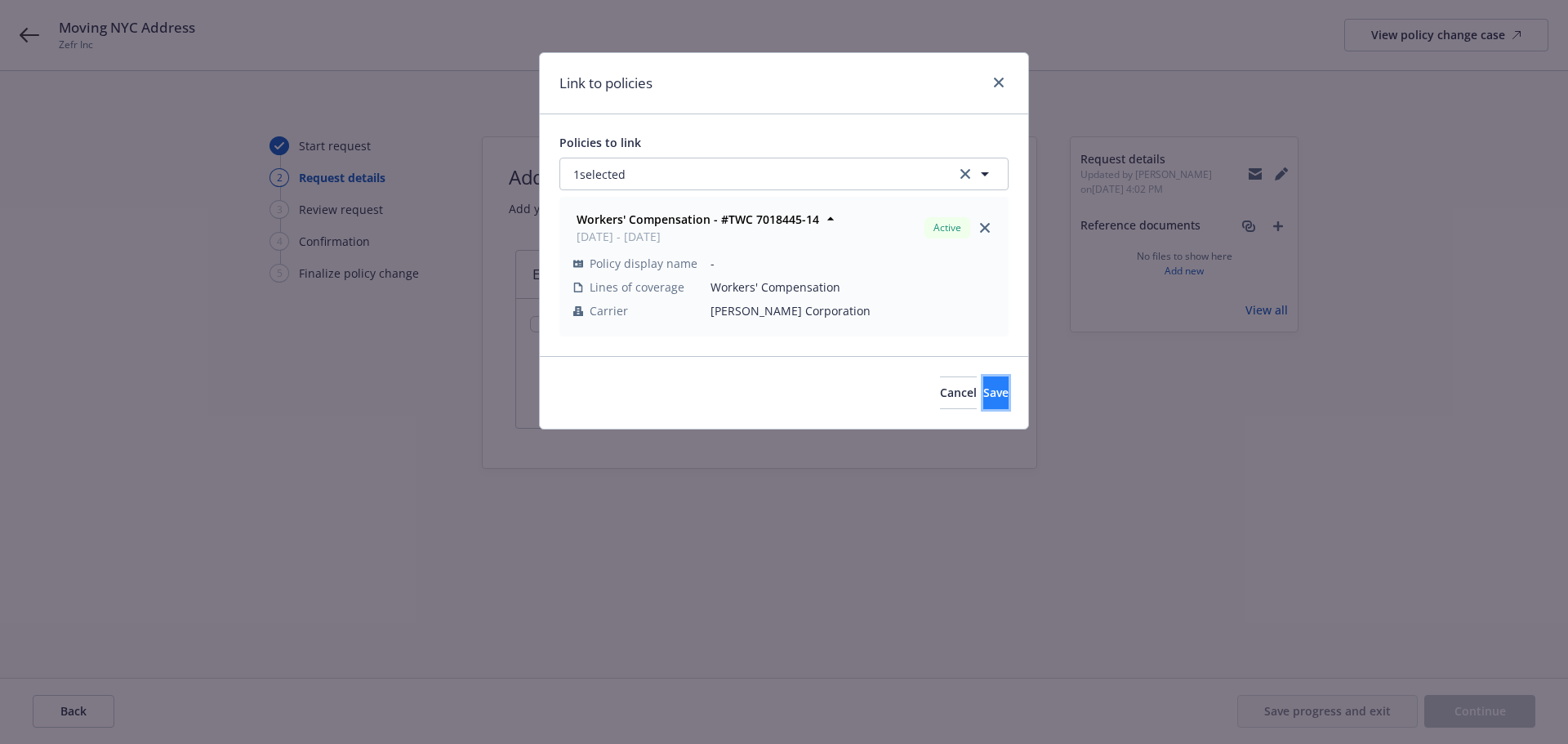
click at [986, 396] on button "Save" at bounding box center [996, 393] width 25 height 33
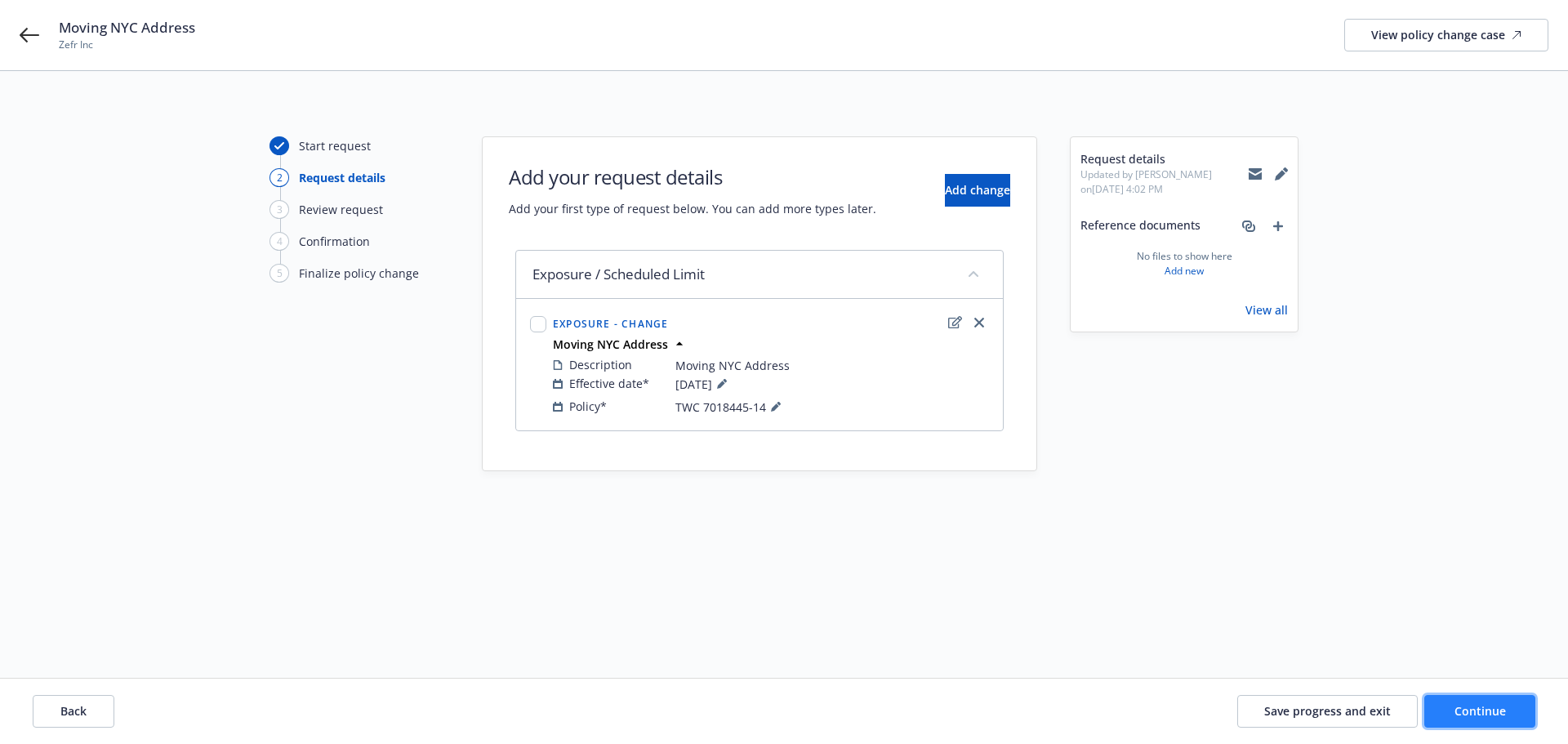
click at [1519, 719] on button "Continue" at bounding box center [1479, 711] width 111 height 33
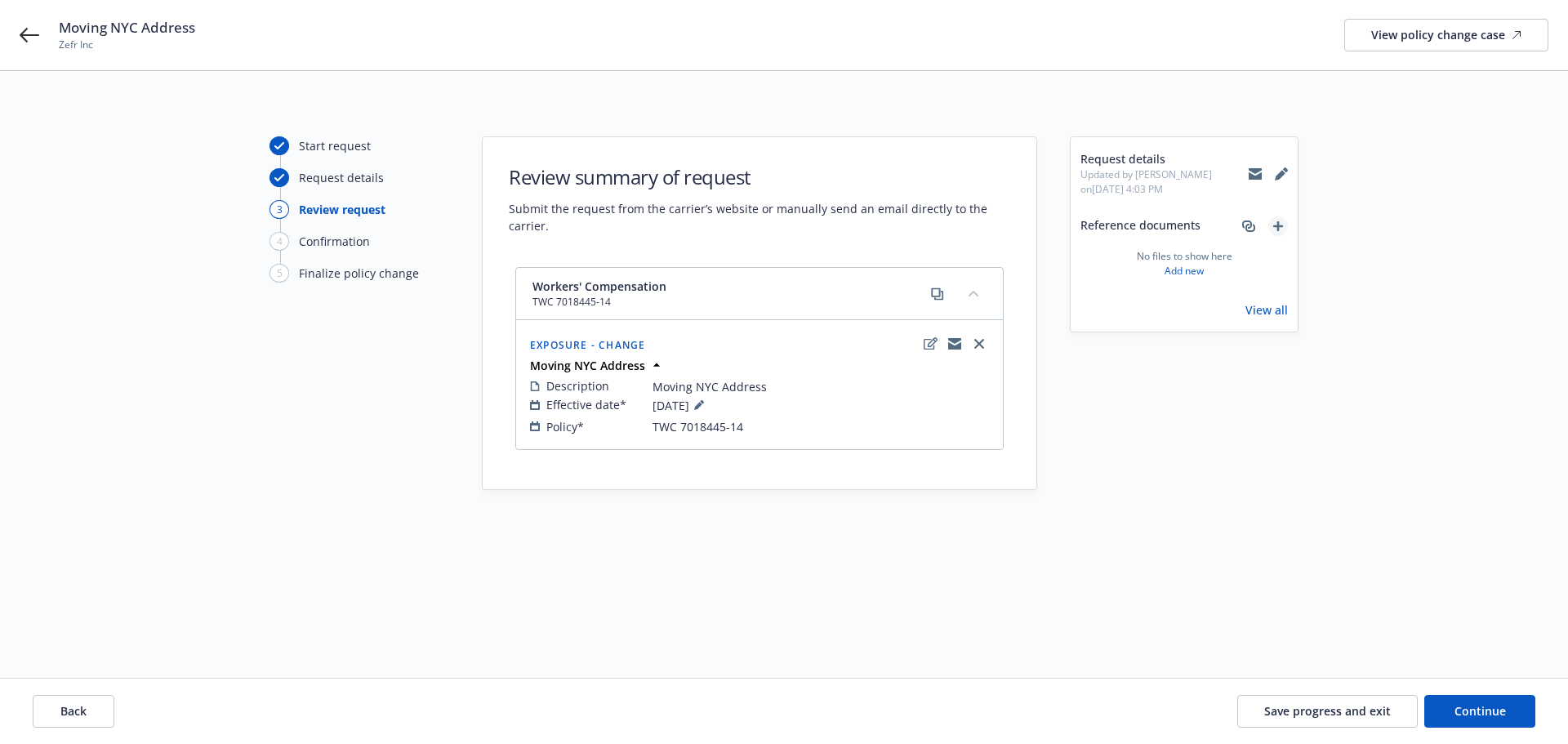
click at [1277, 228] on icon "add" at bounding box center [1277, 226] width 10 height 10
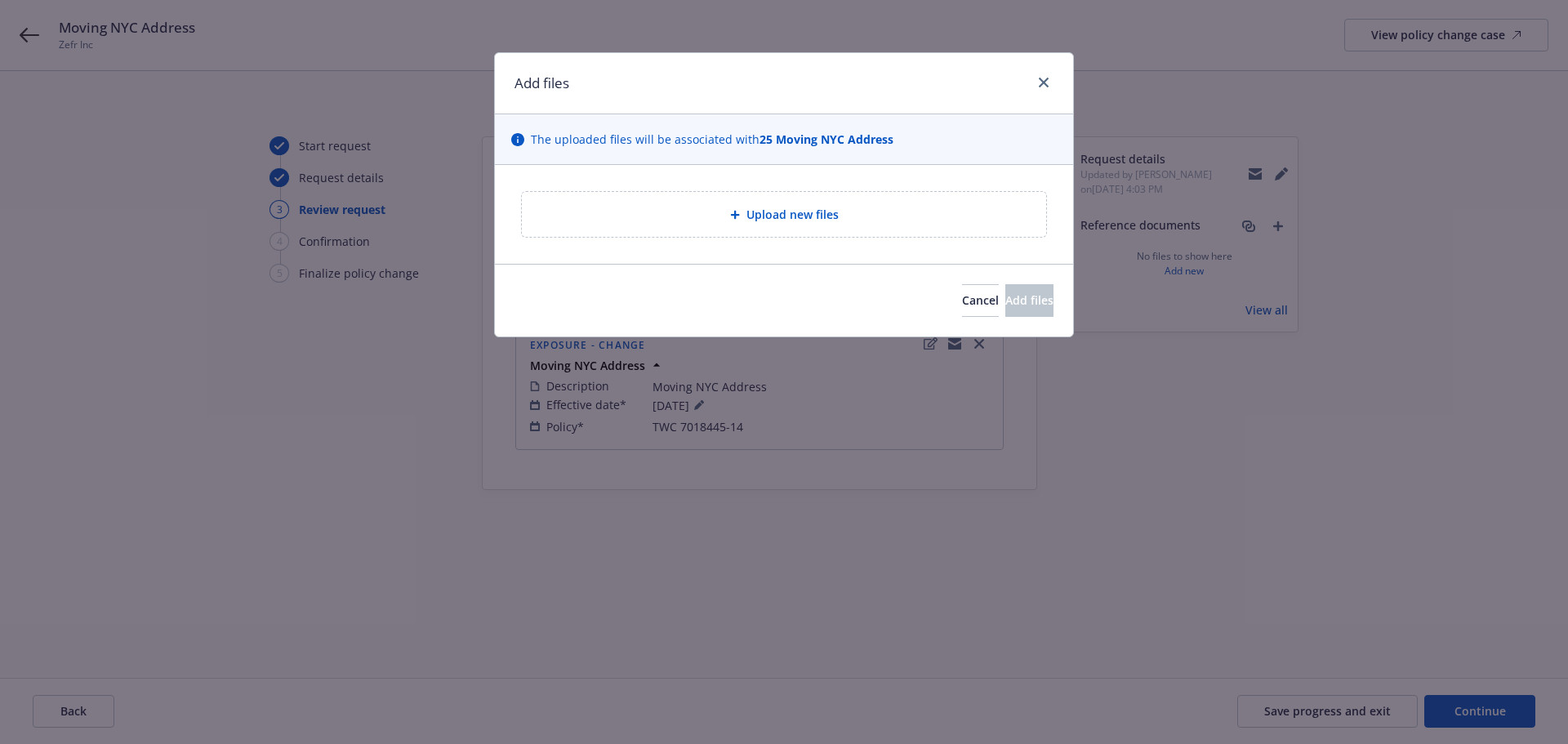
type textarea "x"
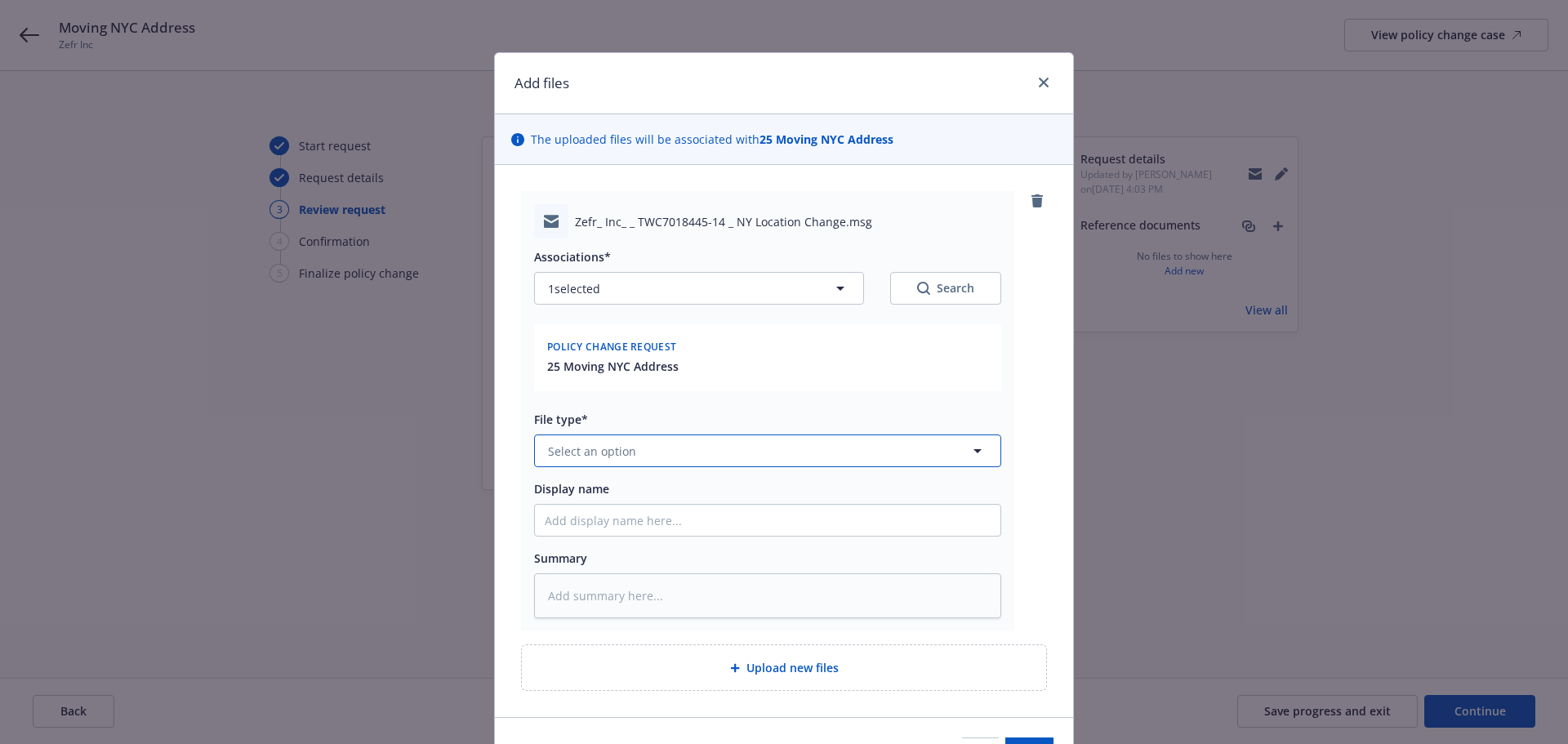
click at [607, 457] on span "Select an option" at bounding box center [592, 451] width 88 height 17
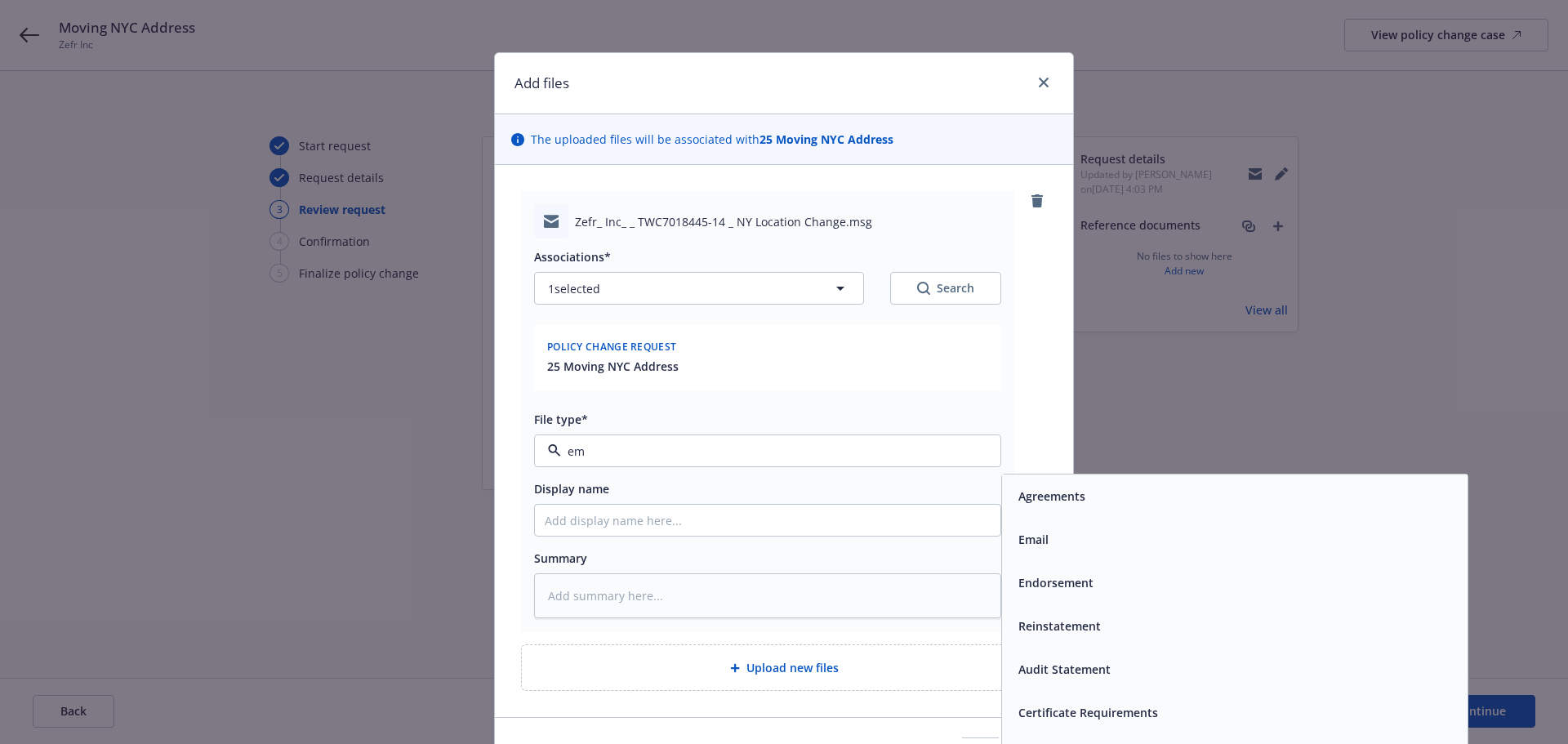
type input "ema"
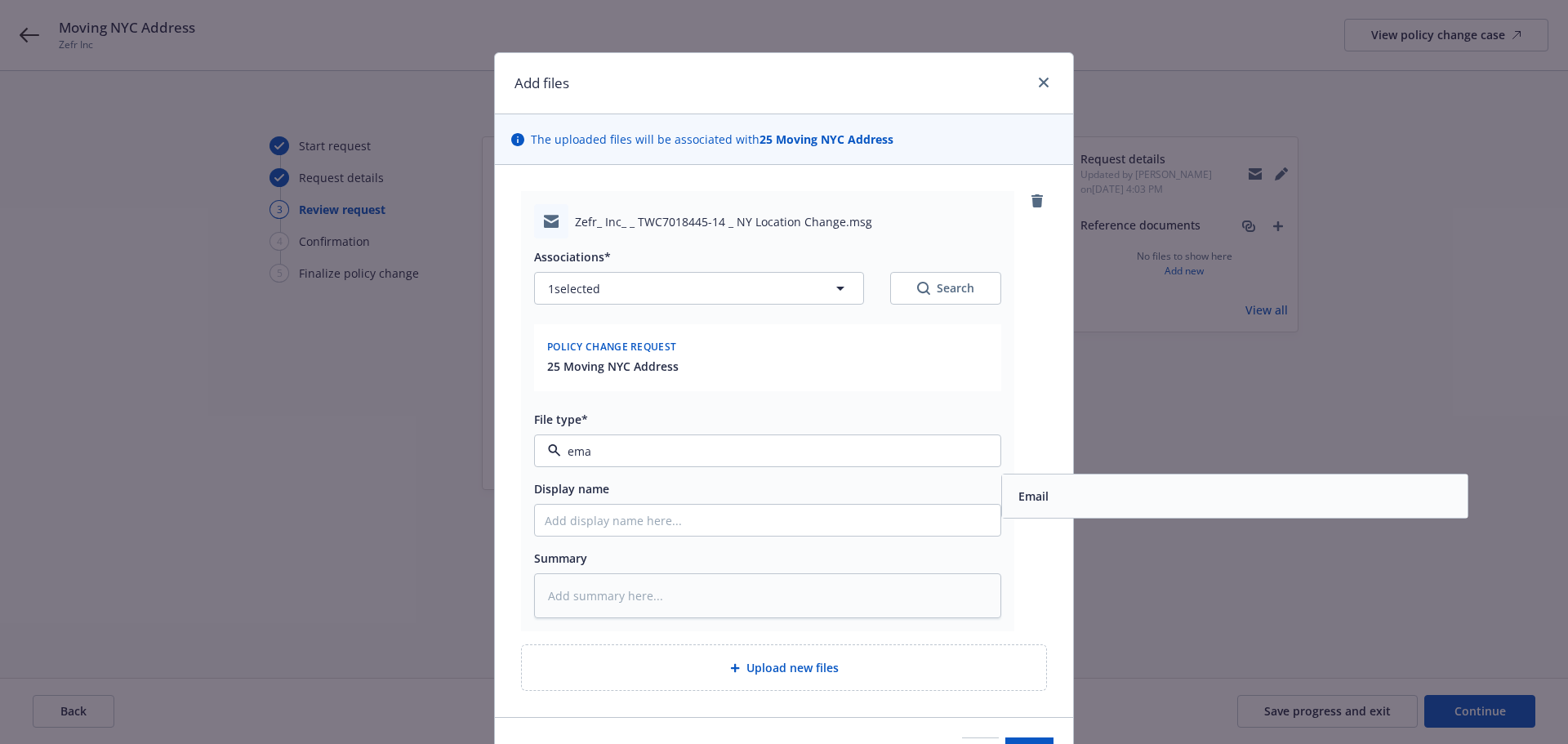
click at [1012, 491] on div "Email" at bounding box center [1031, 496] width 40 height 24
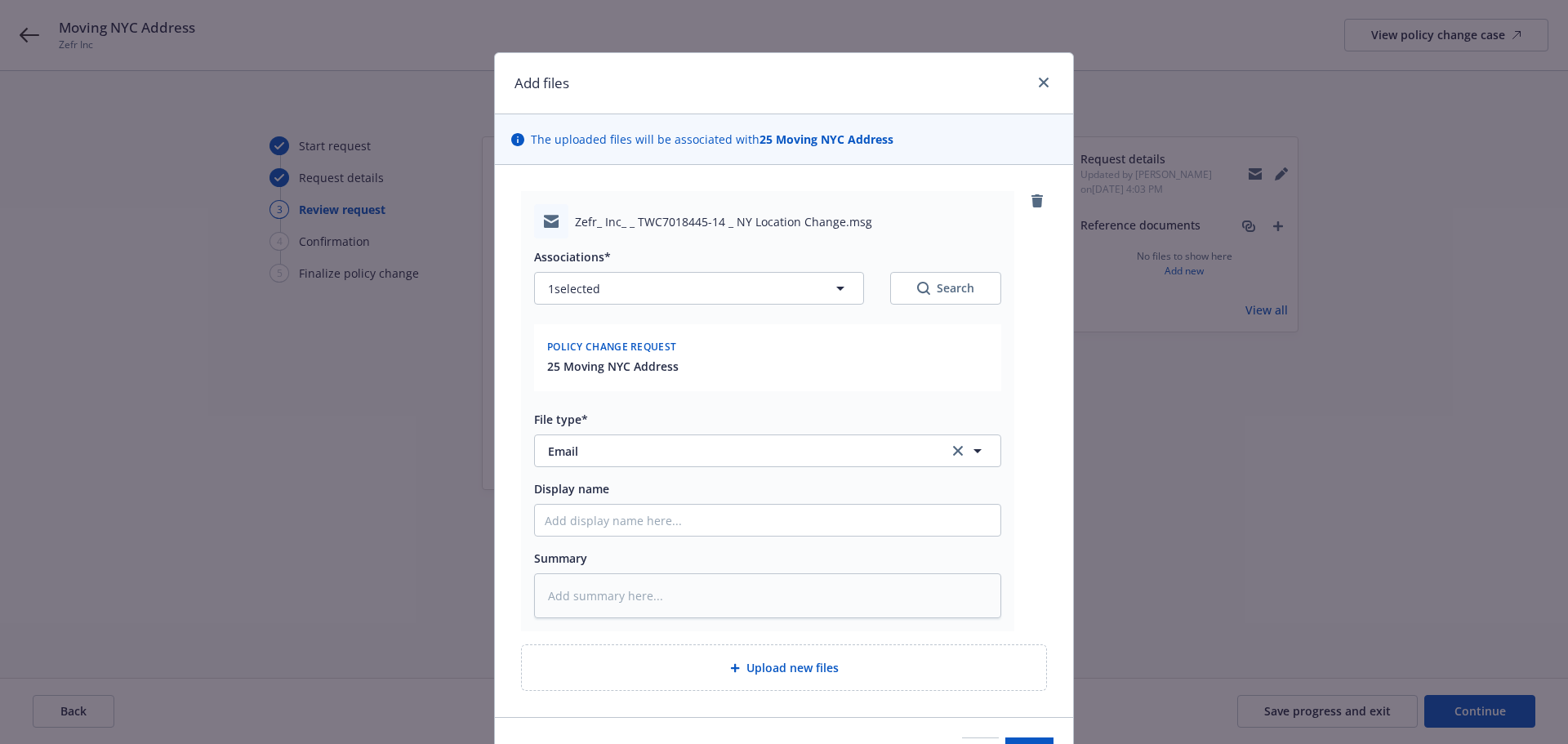
click at [1031, 517] on div "Zefr_ Inc_ _ TWC7018445-14 _ NY Location Change.msg Associations* 1 selected Se…" at bounding box center [784, 411] width 526 height 440
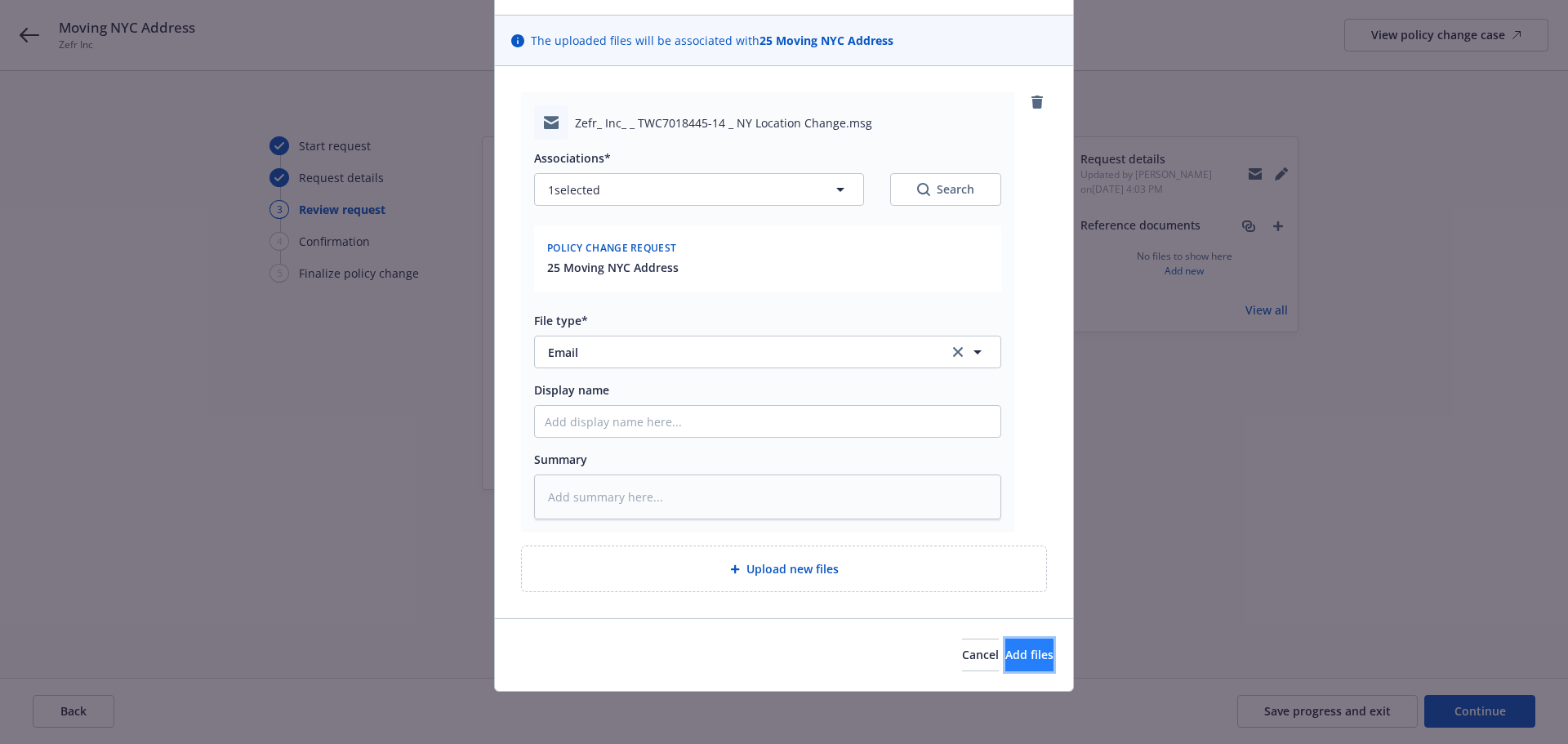
click at [1006, 654] on span "Add files" at bounding box center [1030, 654] width 48 height 15
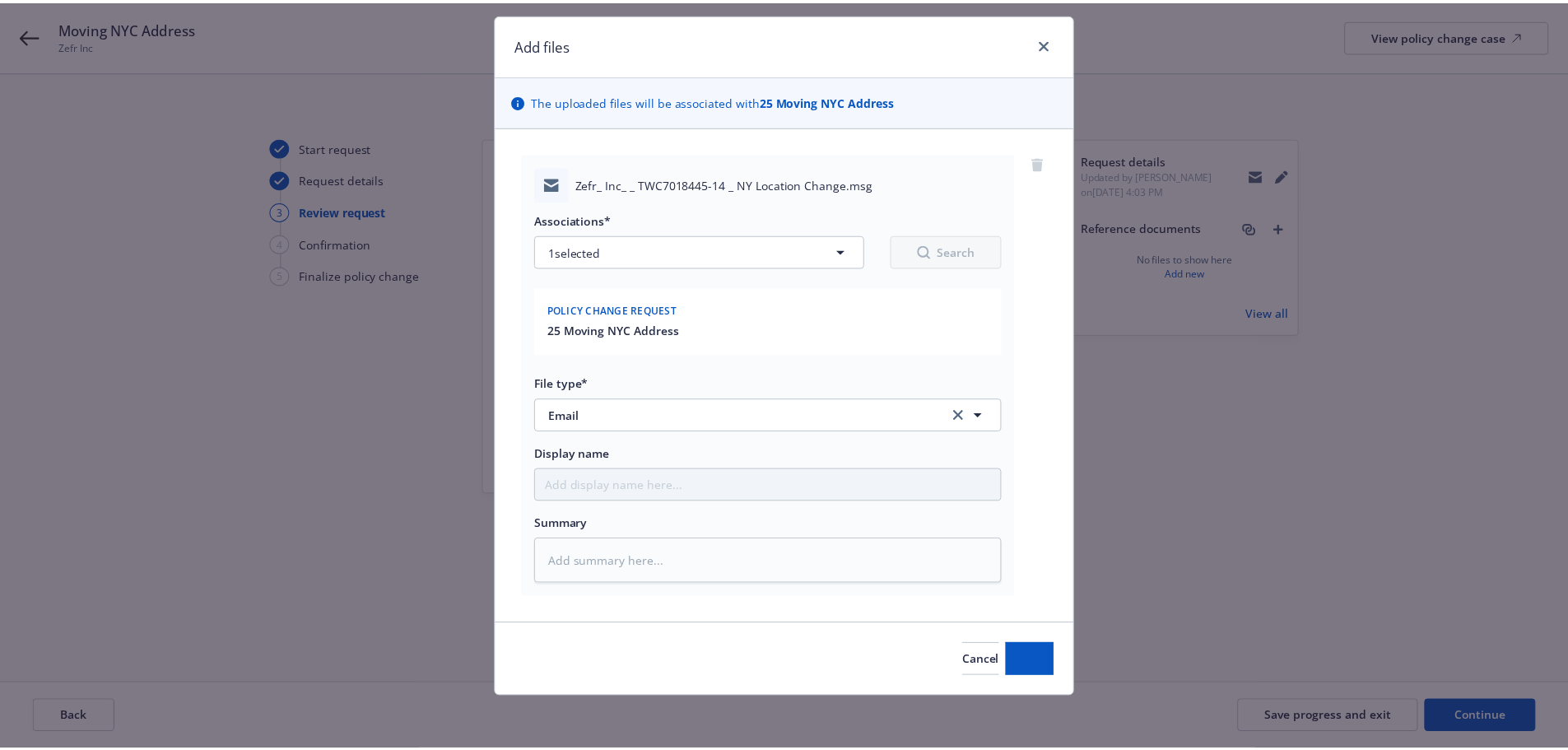
scroll to position [39, 0]
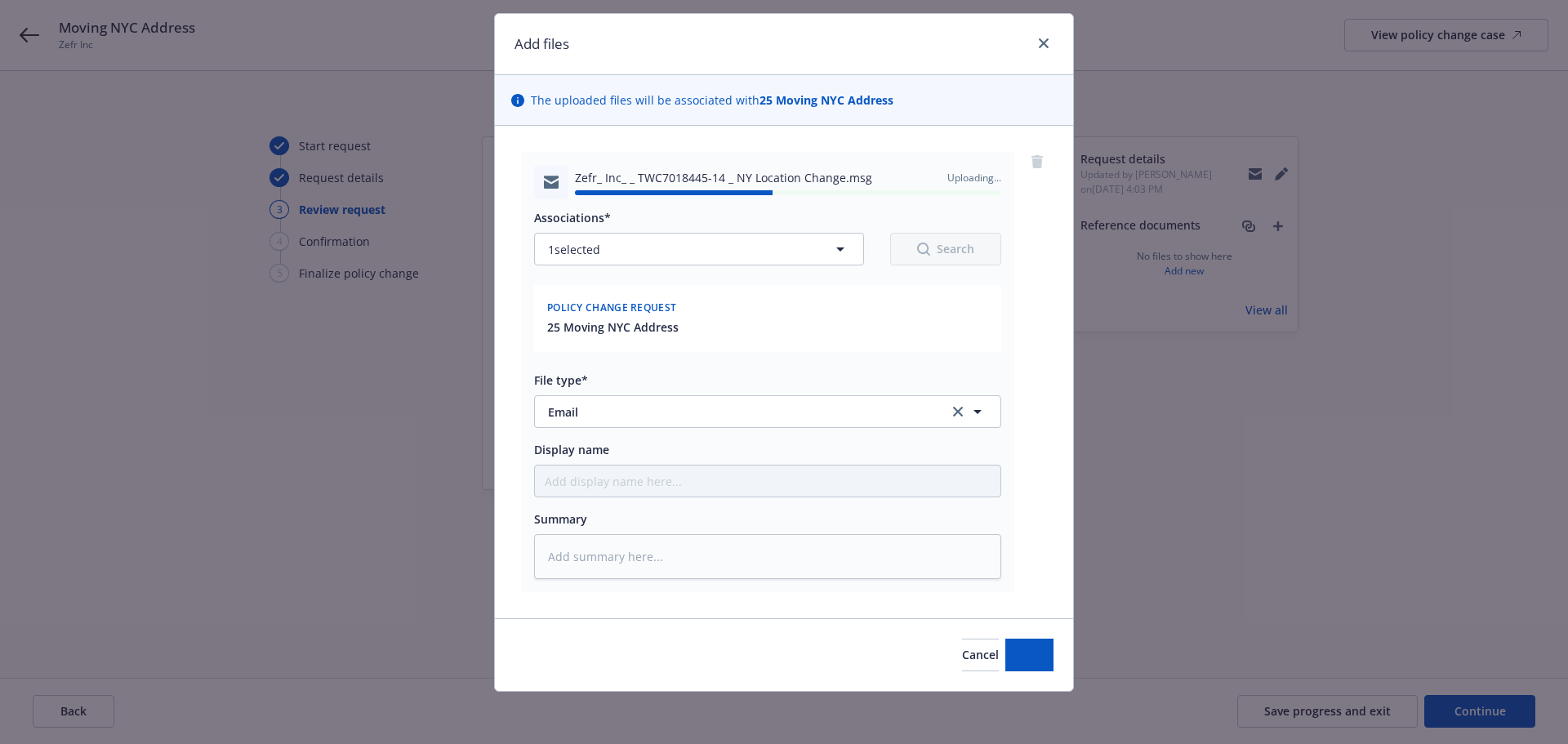
type textarea "x"
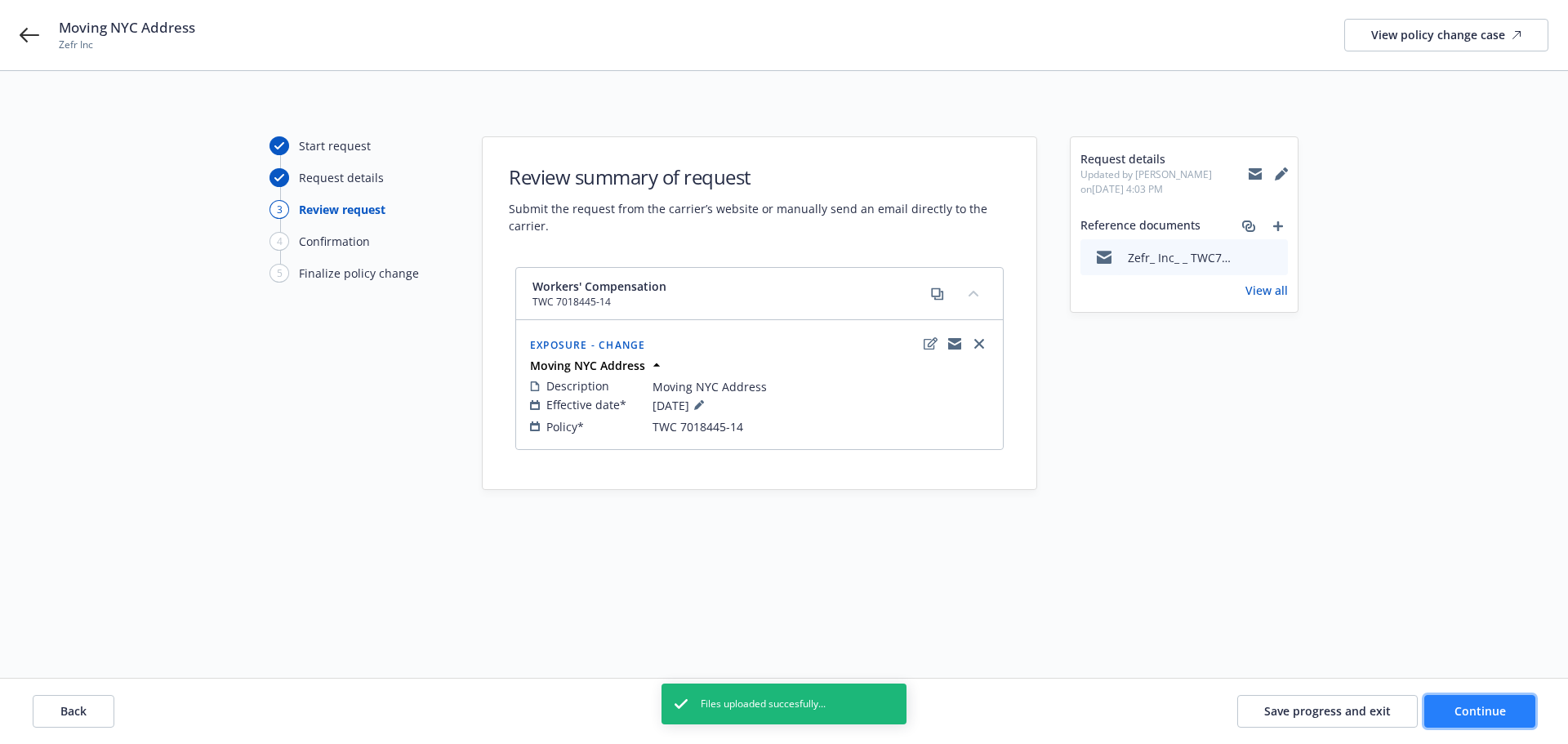
click at [1462, 702] on button "Continue" at bounding box center [1479, 711] width 111 height 33
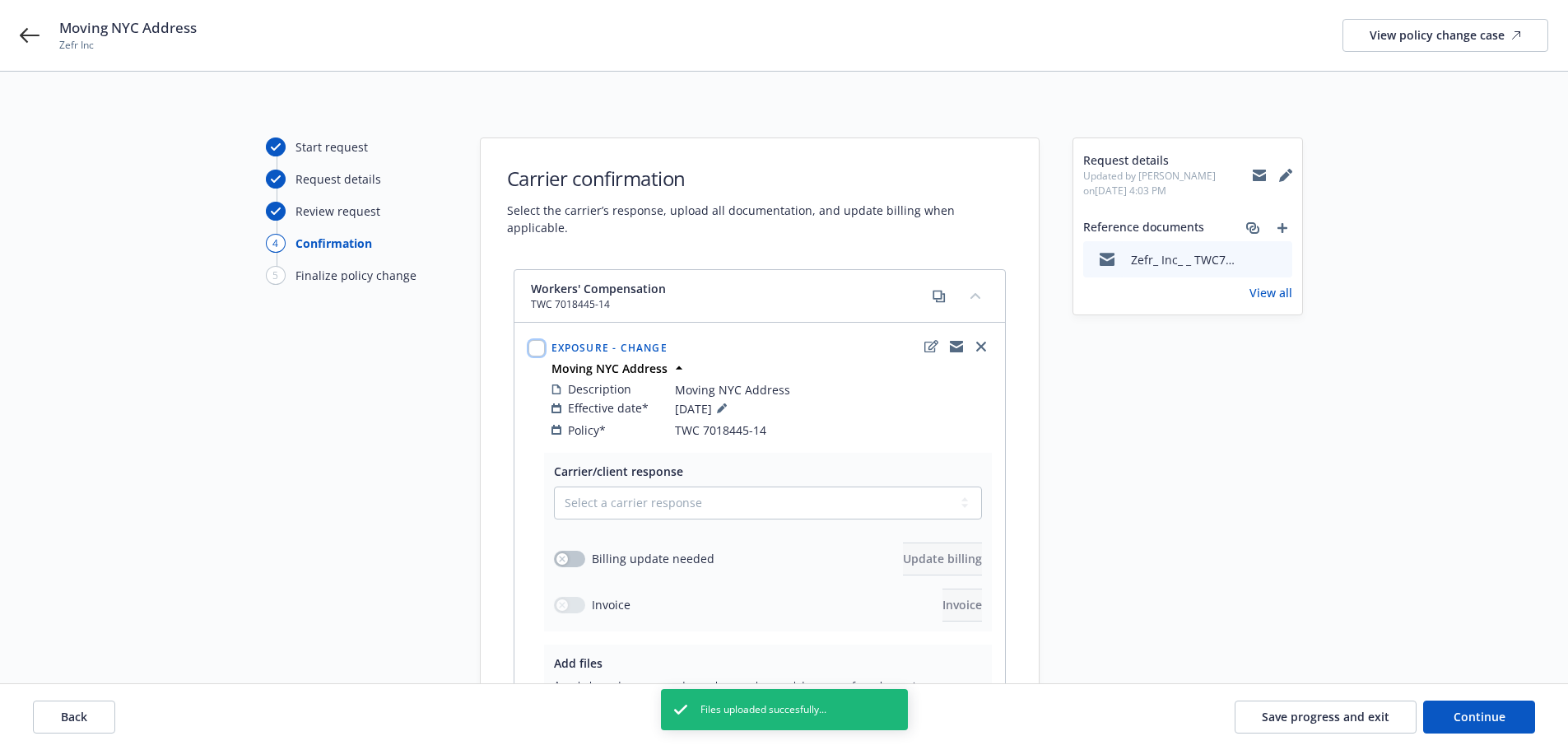
click at [537, 341] on input "checkbox" at bounding box center [536, 349] width 16 height 16
checkbox input "true"
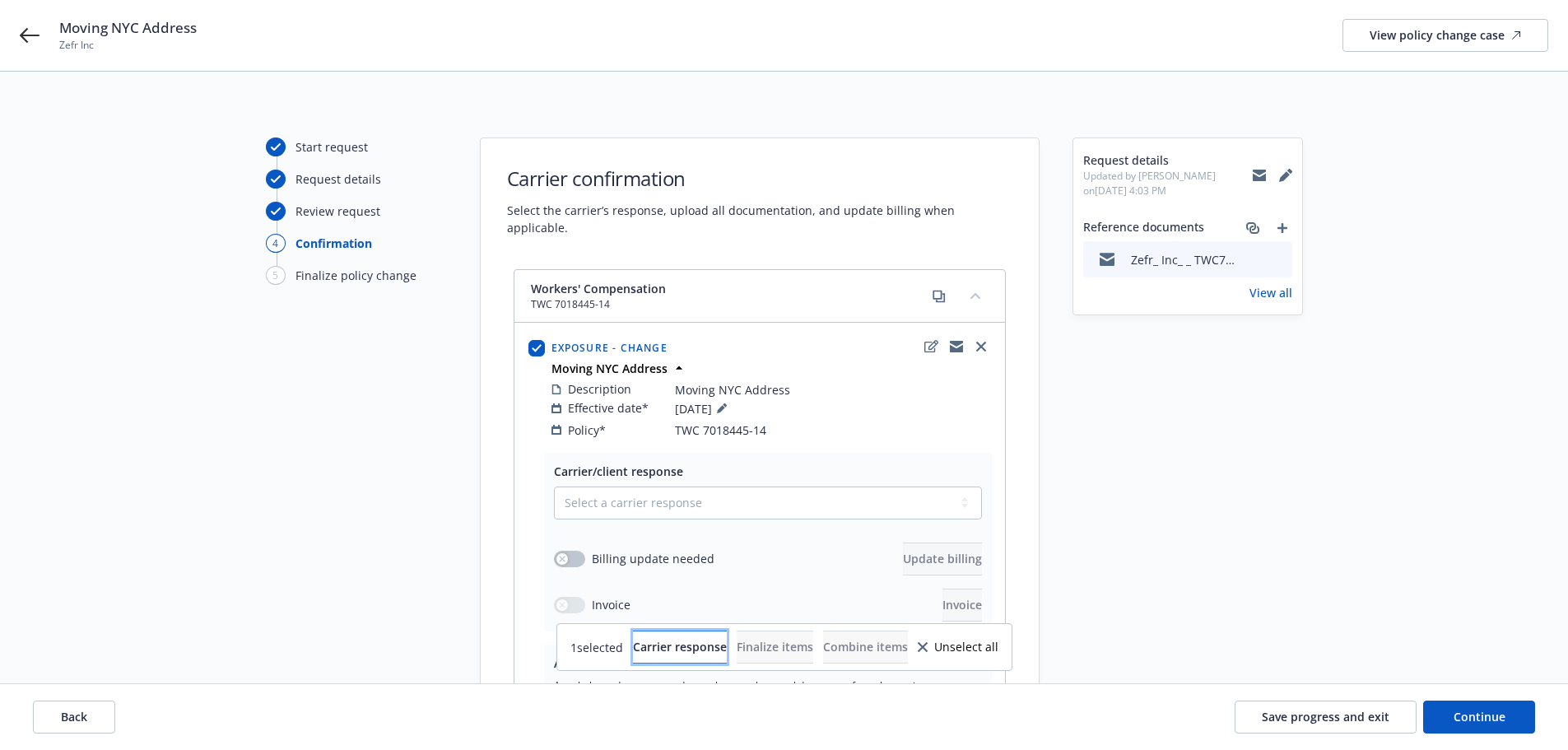
click at [653, 647] on span "Carrier response" at bounding box center [680, 646] width 94 height 15
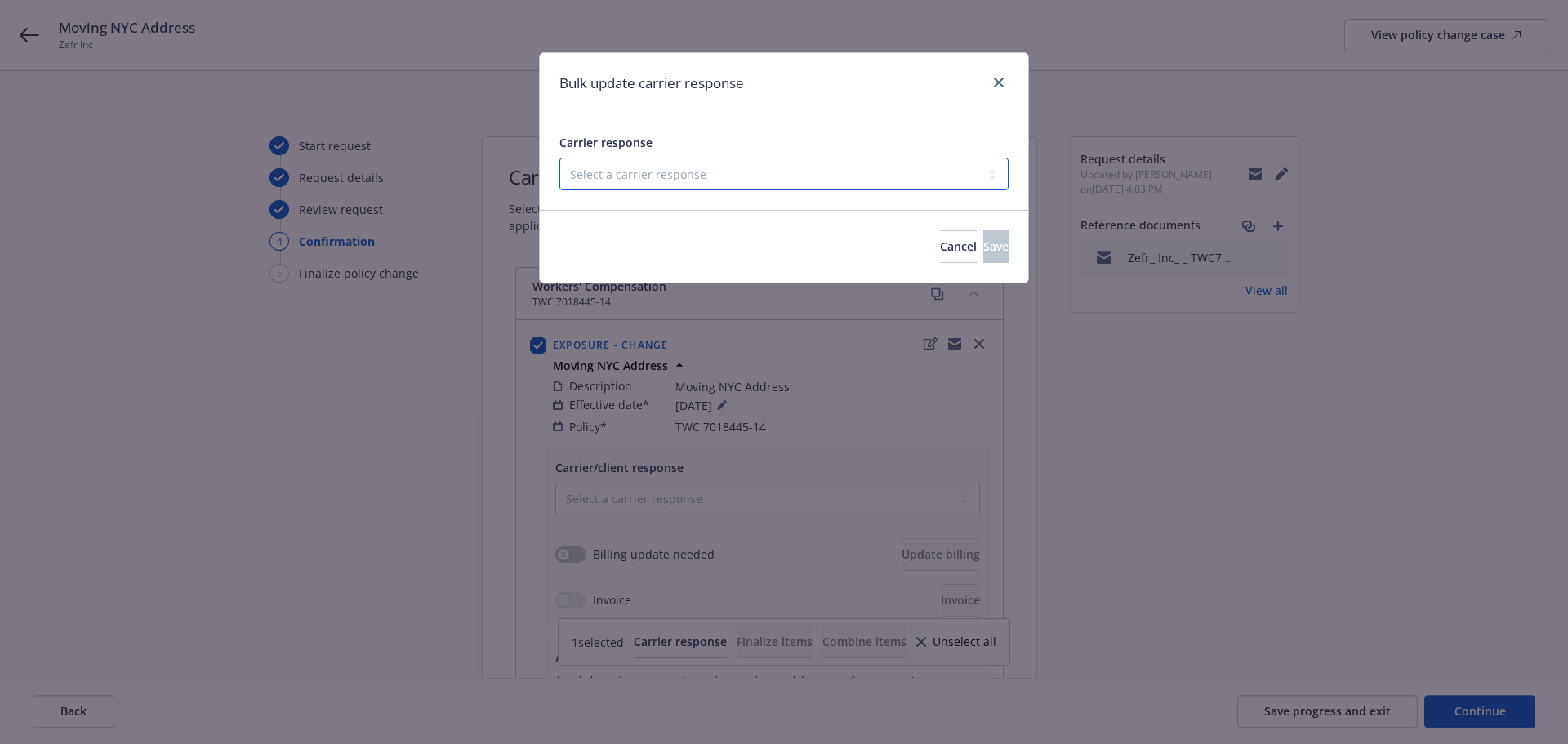
click at [690, 168] on select "Select a carrier response Accepted Accepted with revision No endorsement needed…" at bounding box center [784, 173] width 450 height 33
select select "ACCEPTED"
click at [560, 157] on select "Select a carrier response Accepted Accepted with revision No endorsement needed…" at bounding box center [784, 173] width 450 height 33
click at [986, 247] on button "Save" at bounding box center [996, 246] width 25 height 33
checkbox input "false"
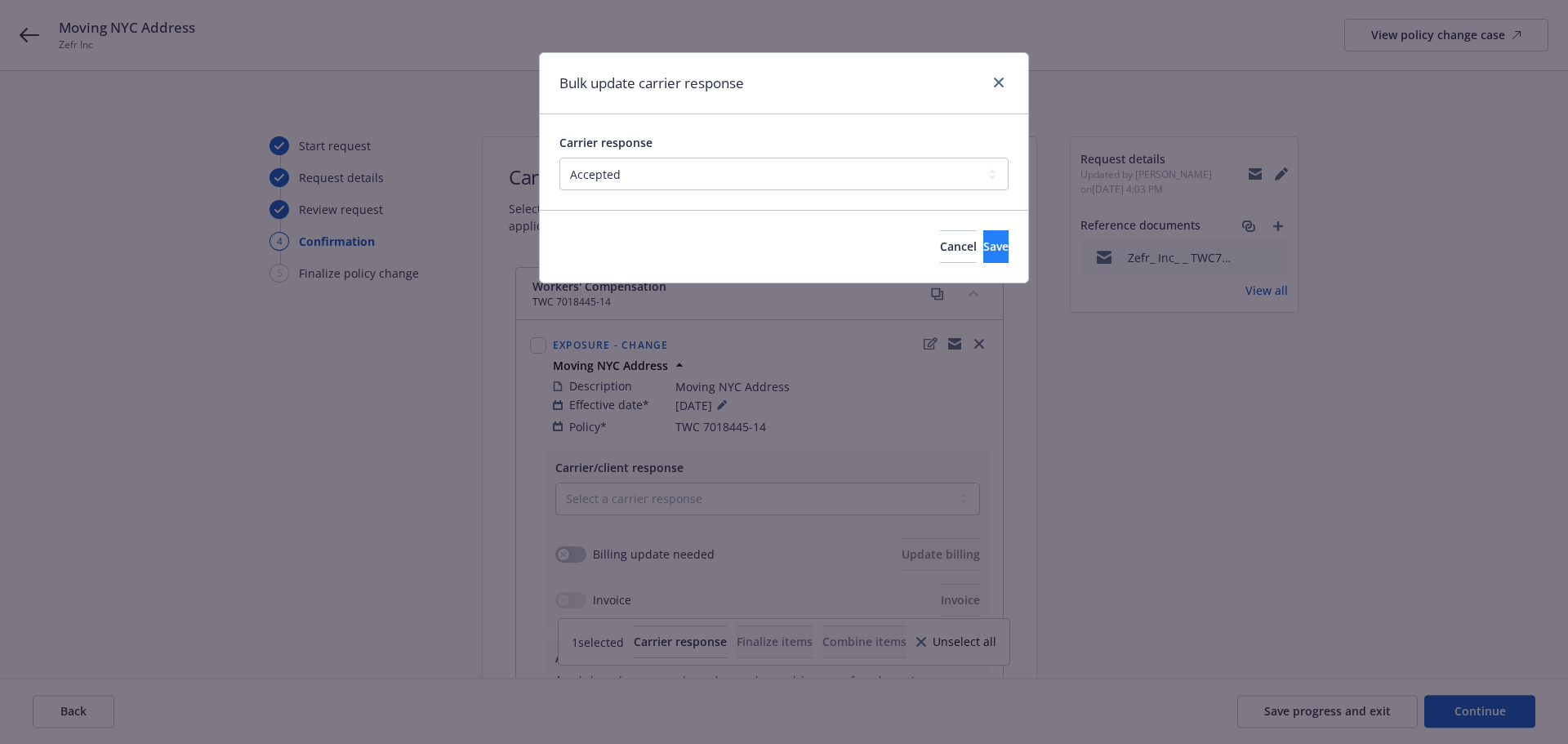
select select "ACCEPTED"
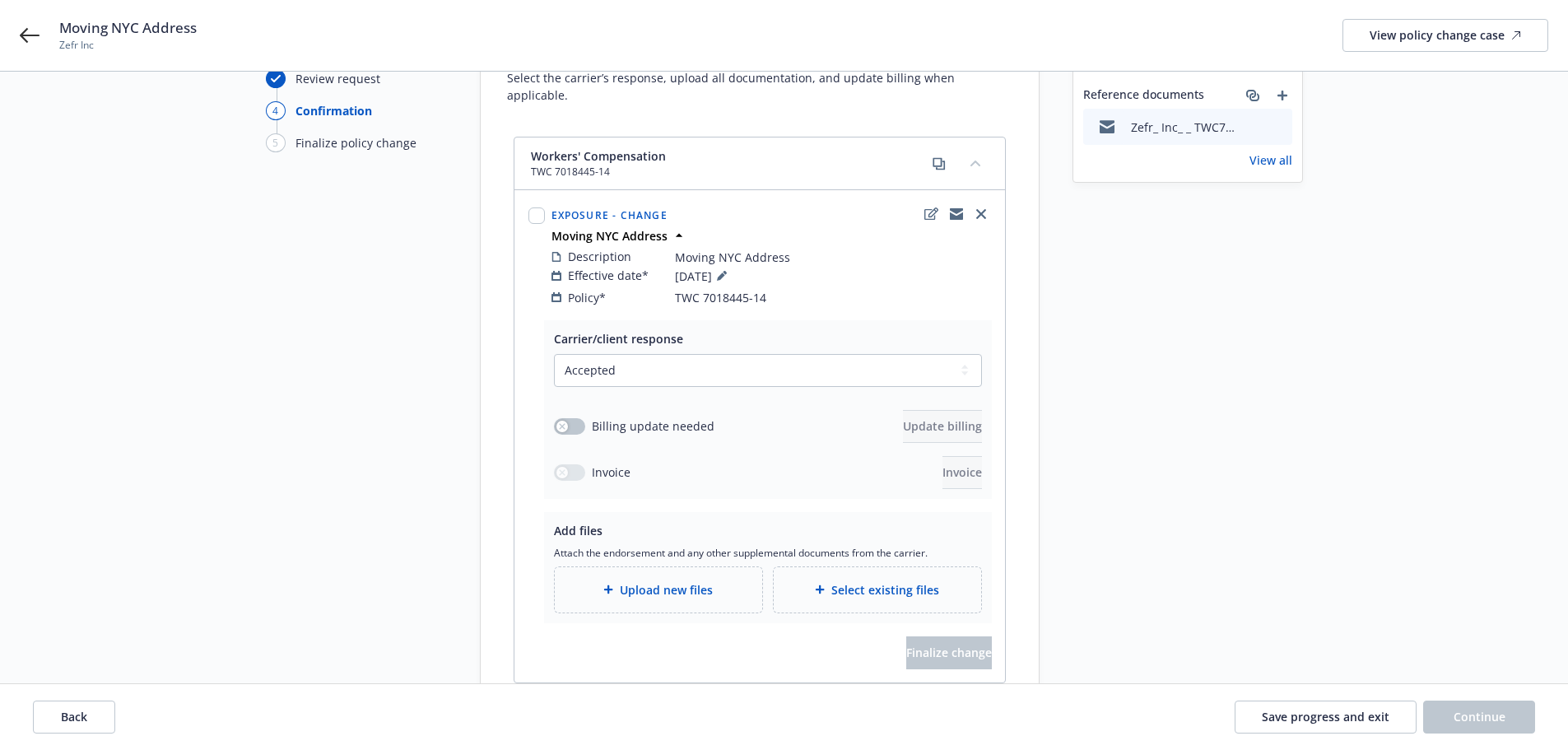
scroll to position [221, 0]
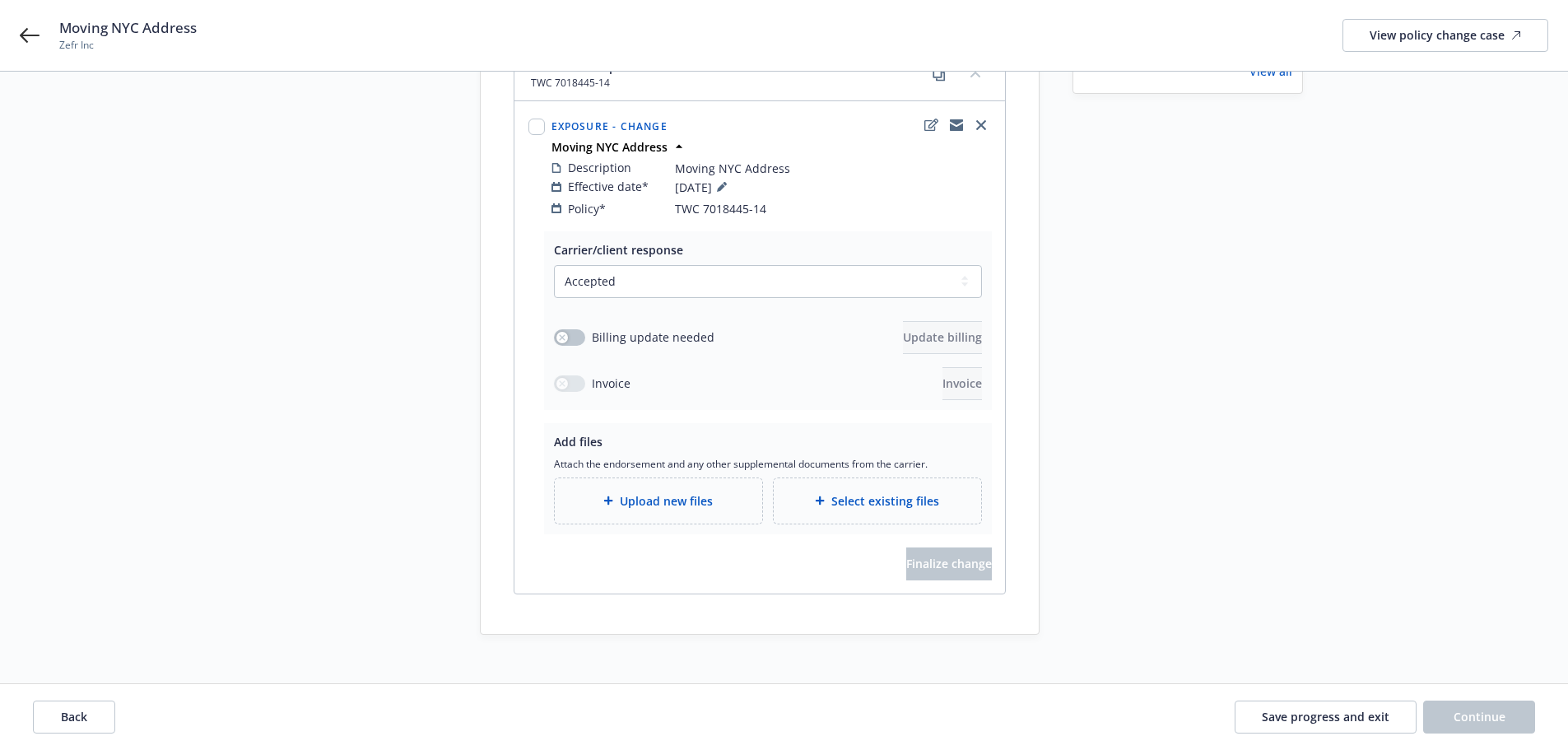
click at [718, 500] on div "Upload new files" at bounding box center [659, 501] width 208 height 46
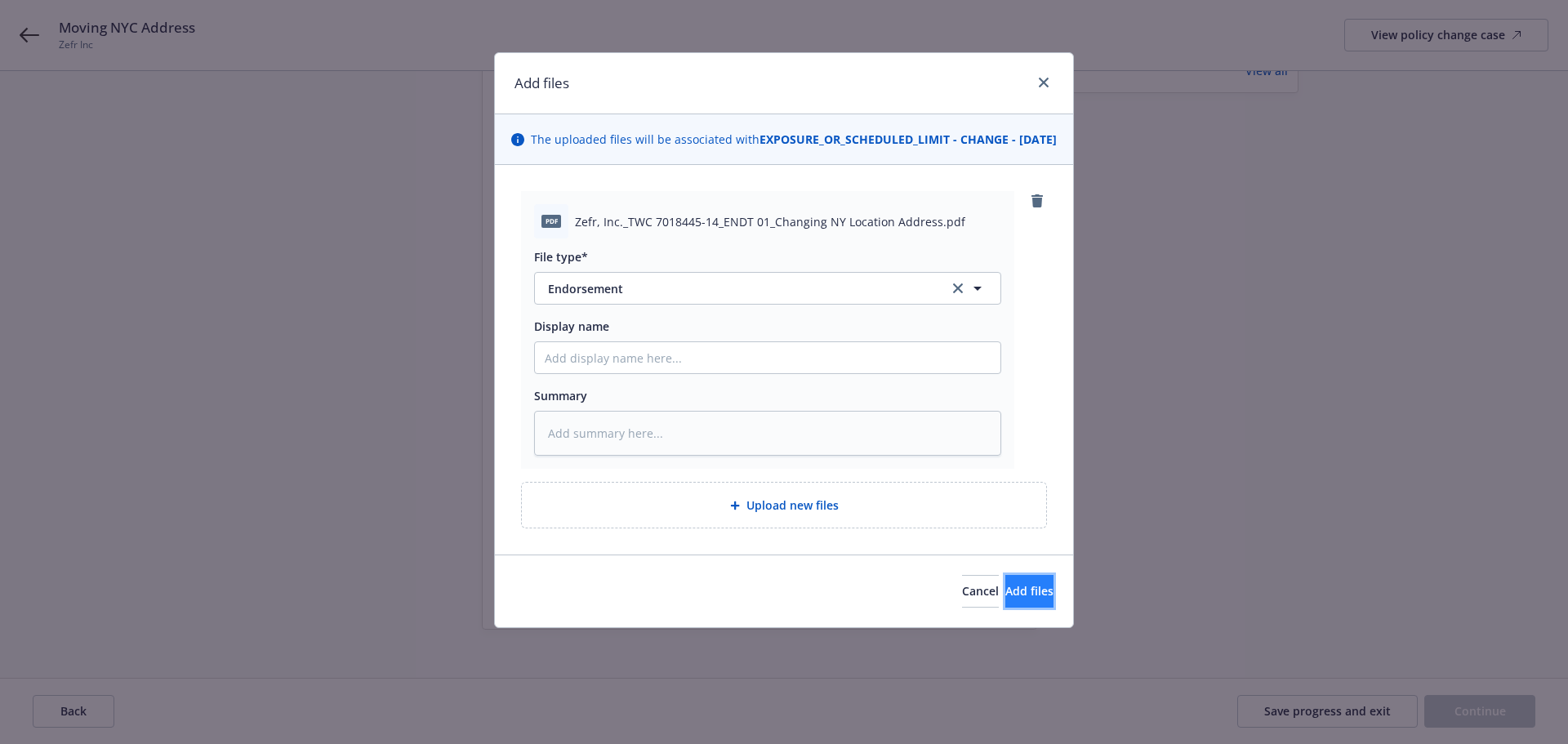
click at [1020, 599] on span "Add files" at bounding box center [1030, 590] width 48 height 15
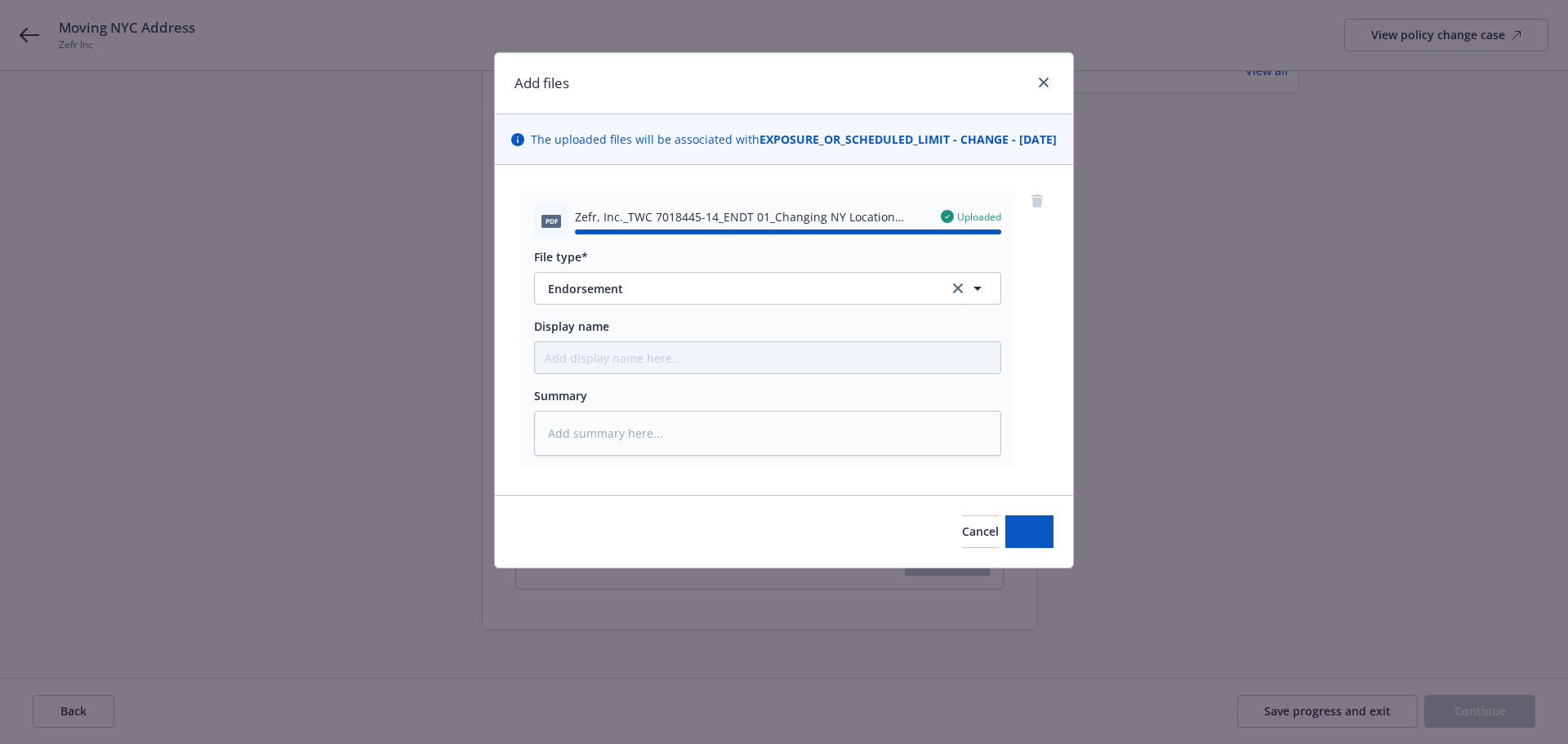
type textarea "x"
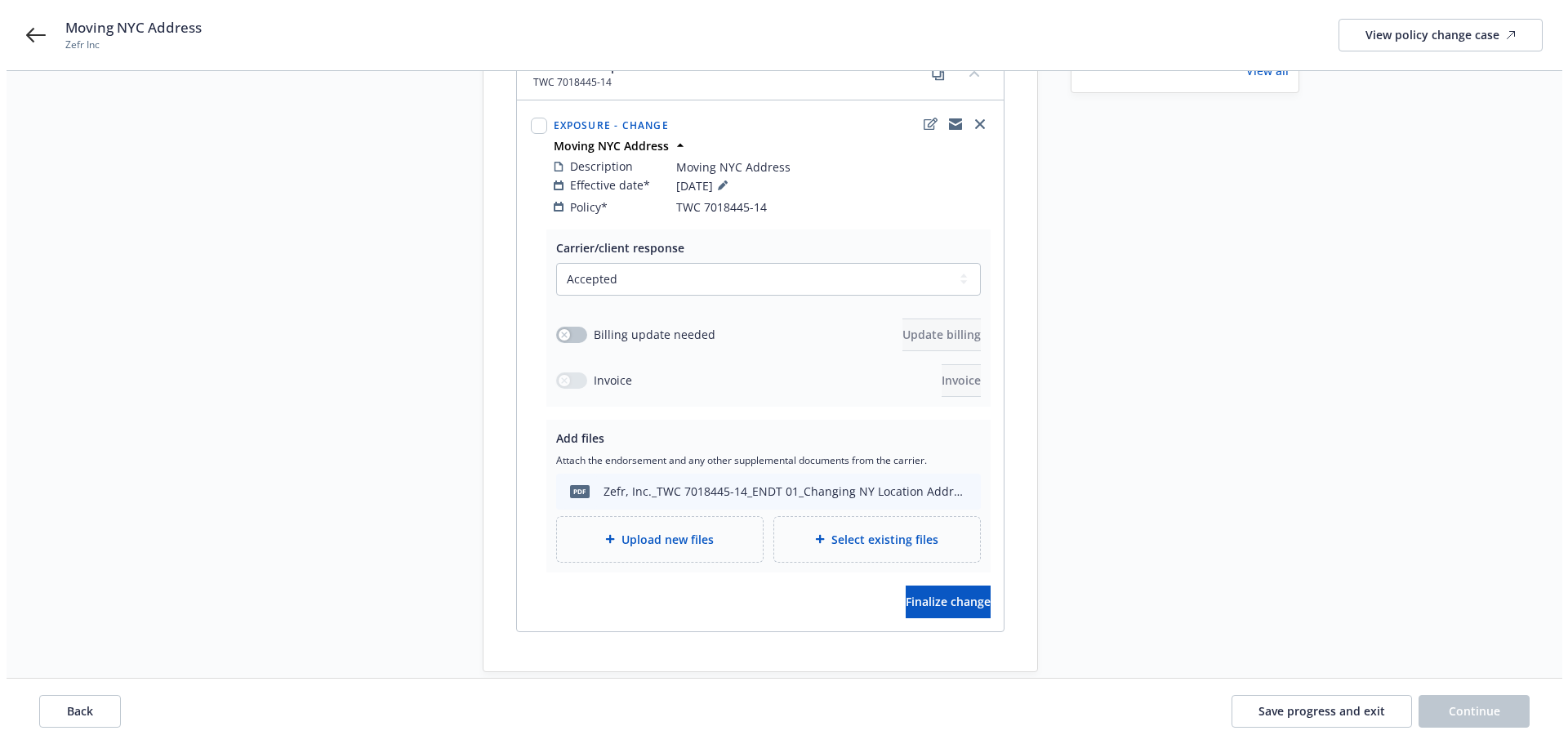
scroll to position [262, 0]
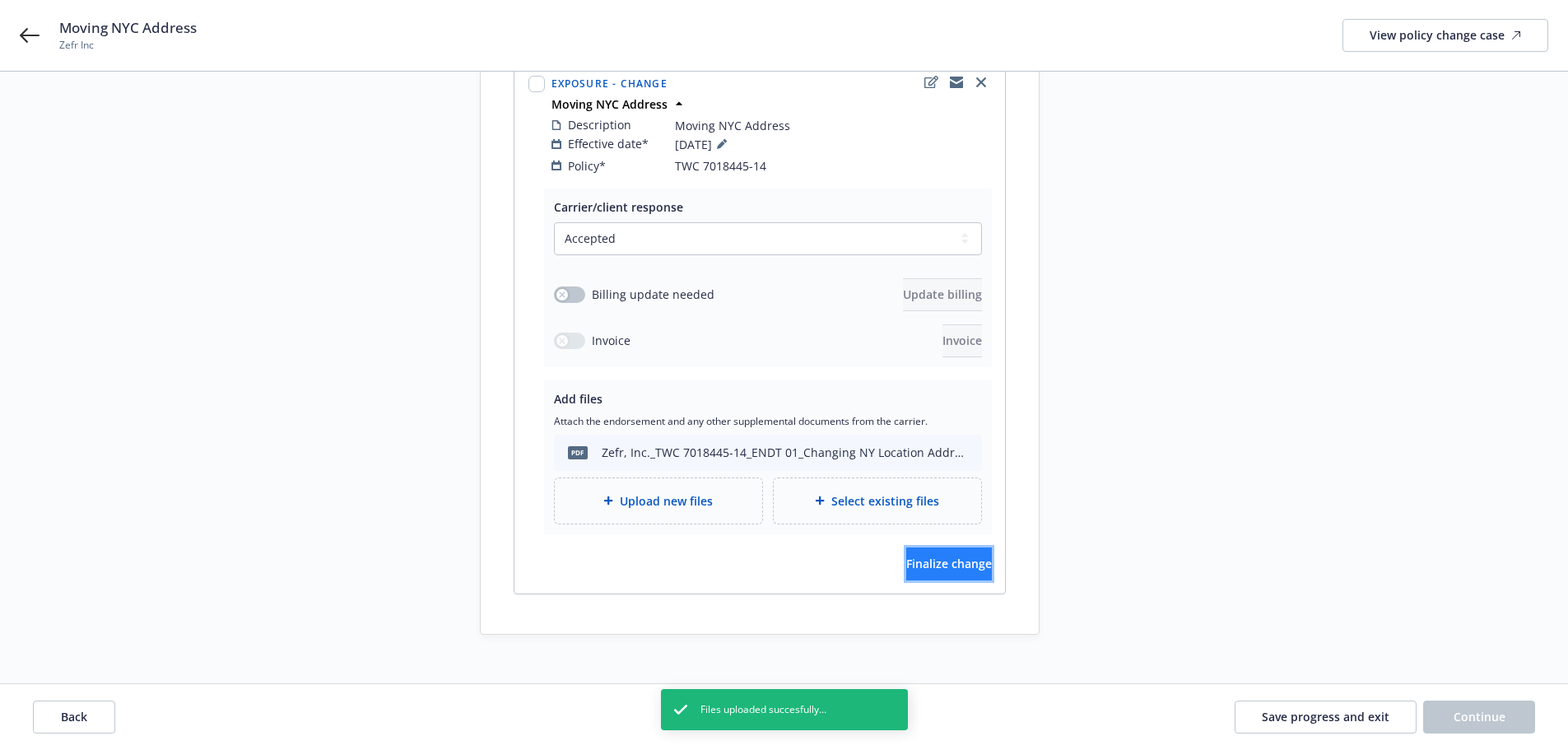
click at [940, 556] on span "Finalize change" at bounding box center [949, 563] width 86 height 15
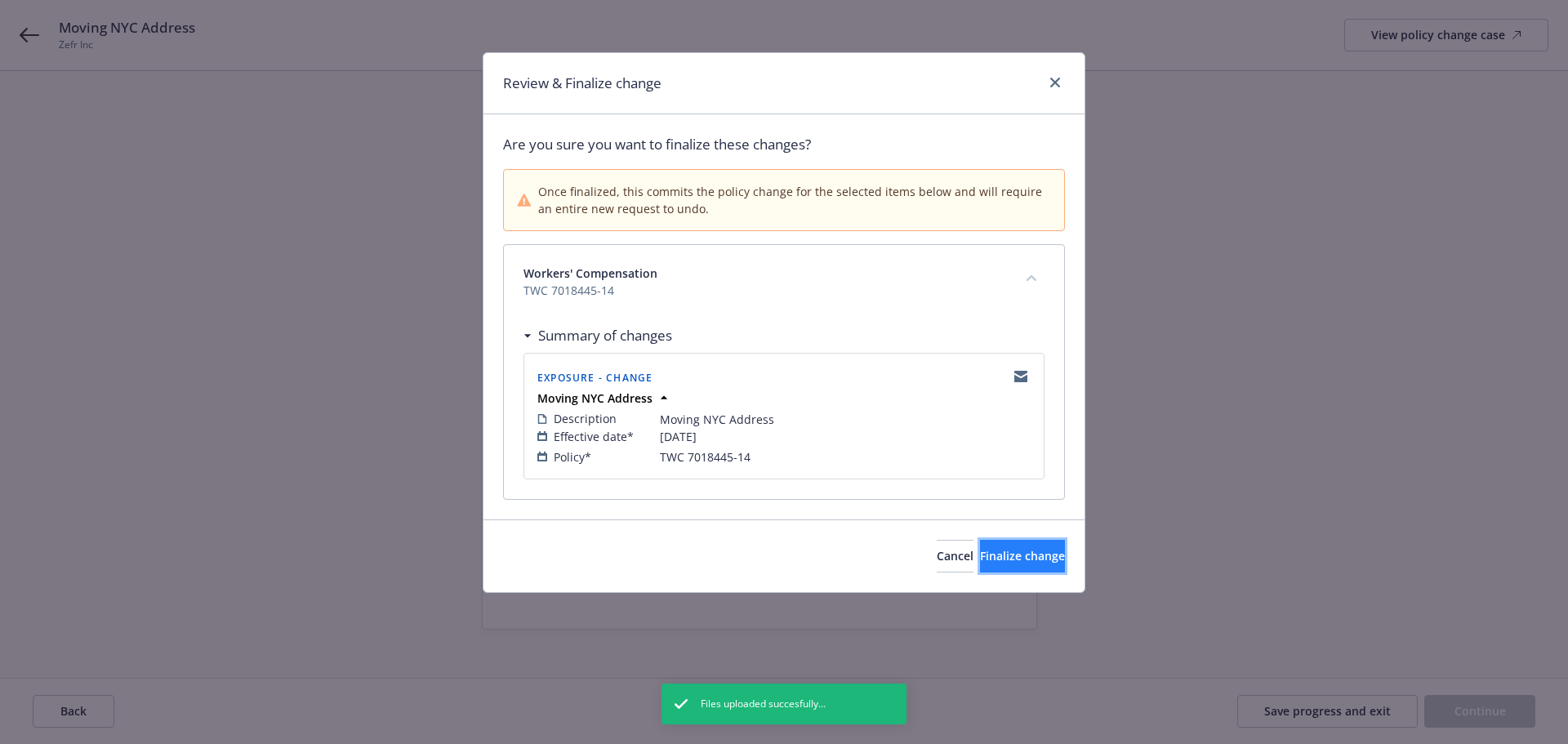
click at [980, 562] on span "Finalize change" at bounding box center [1023, 556] width 85 height 15
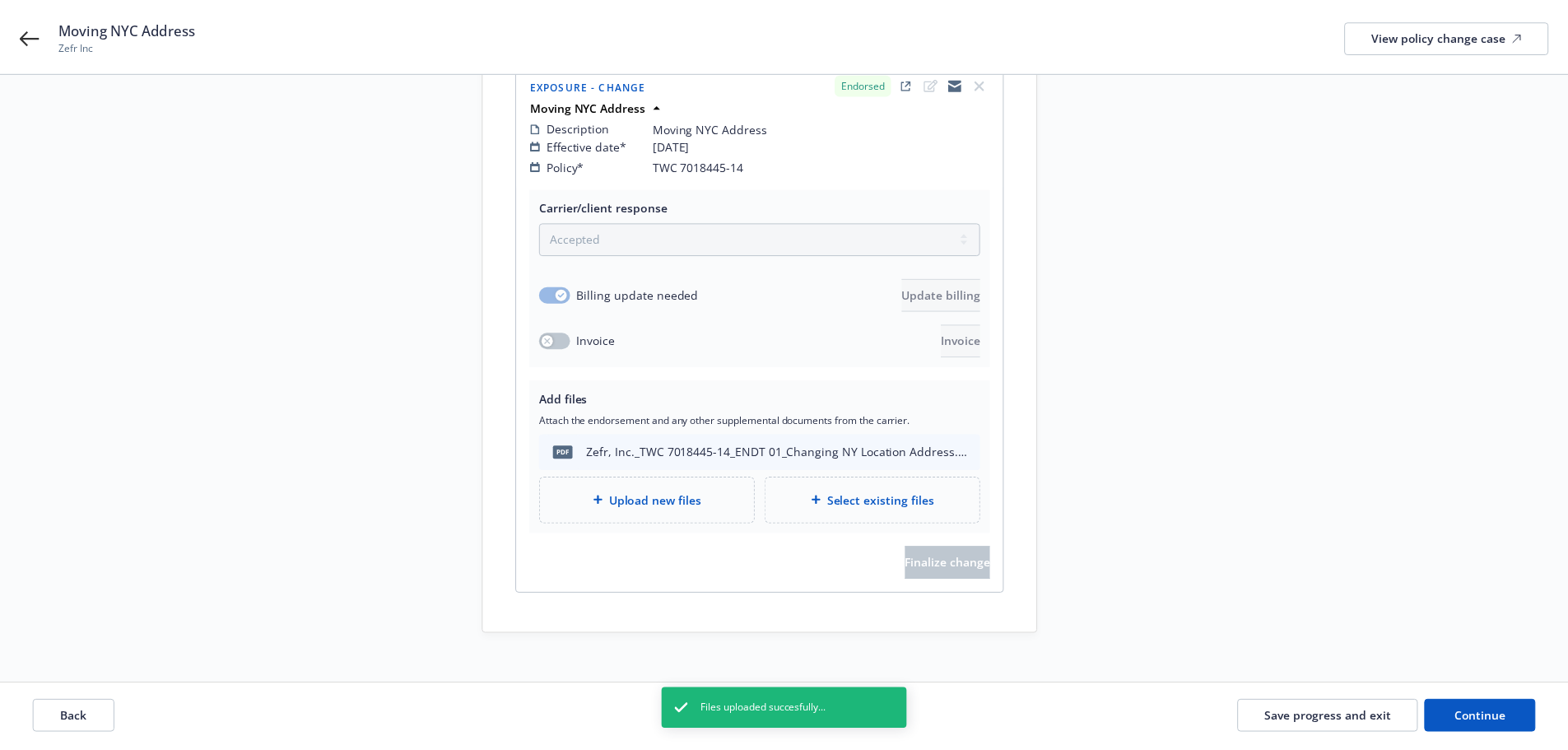
scroll to position [263, 0]
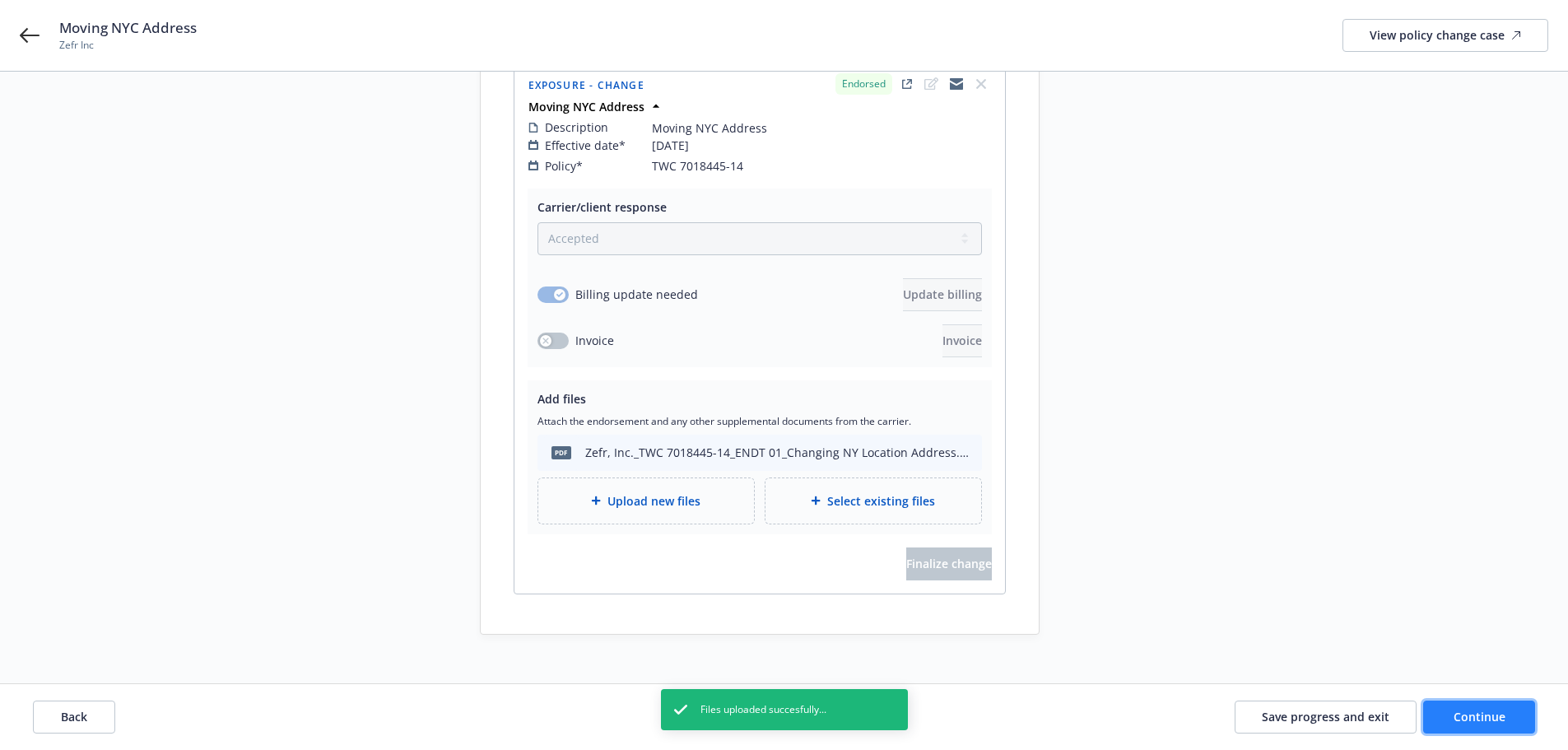
click at [1497, 728] on button "Continue" at bounding box center [1478, 717] width 112 height 33
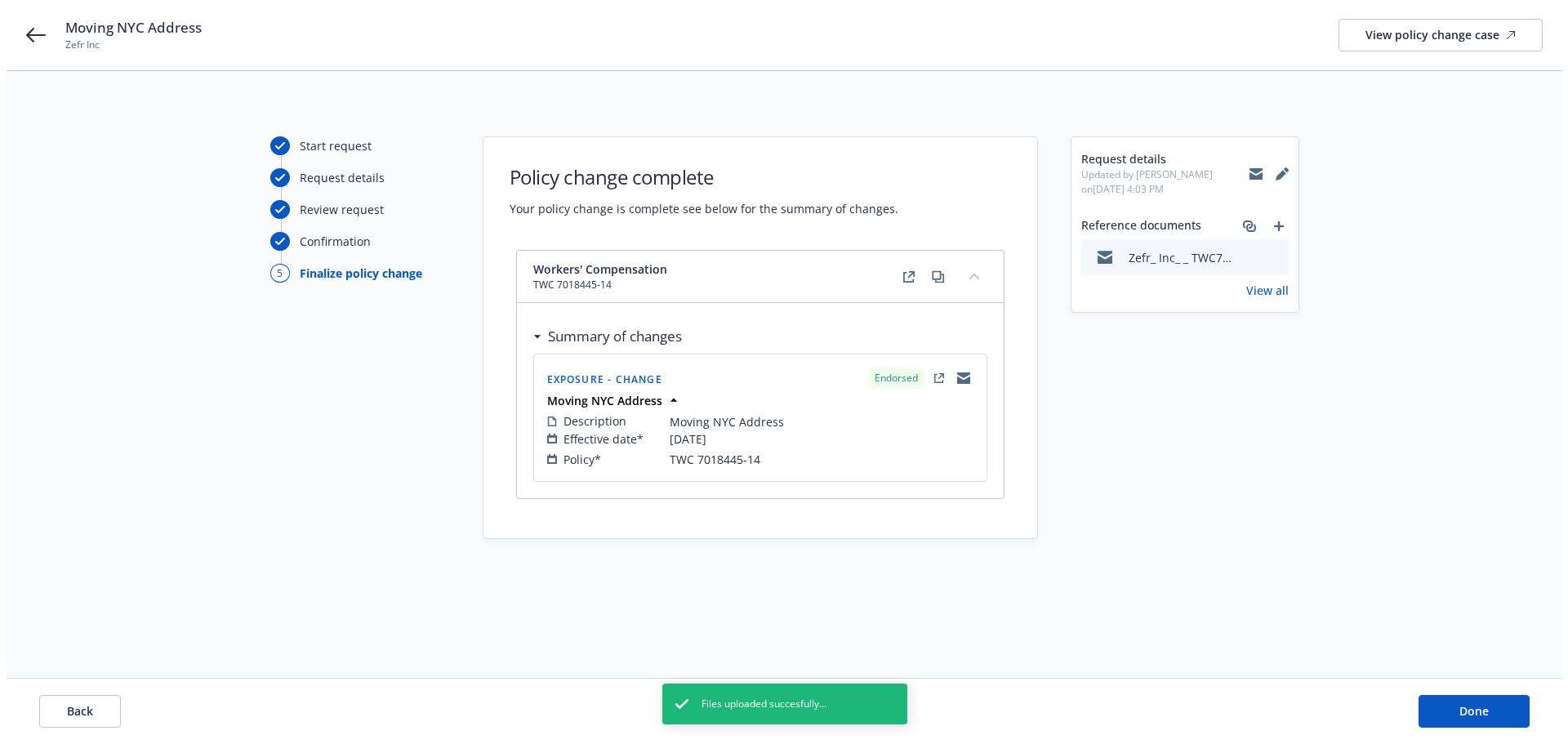
scroll to position [0, 0]
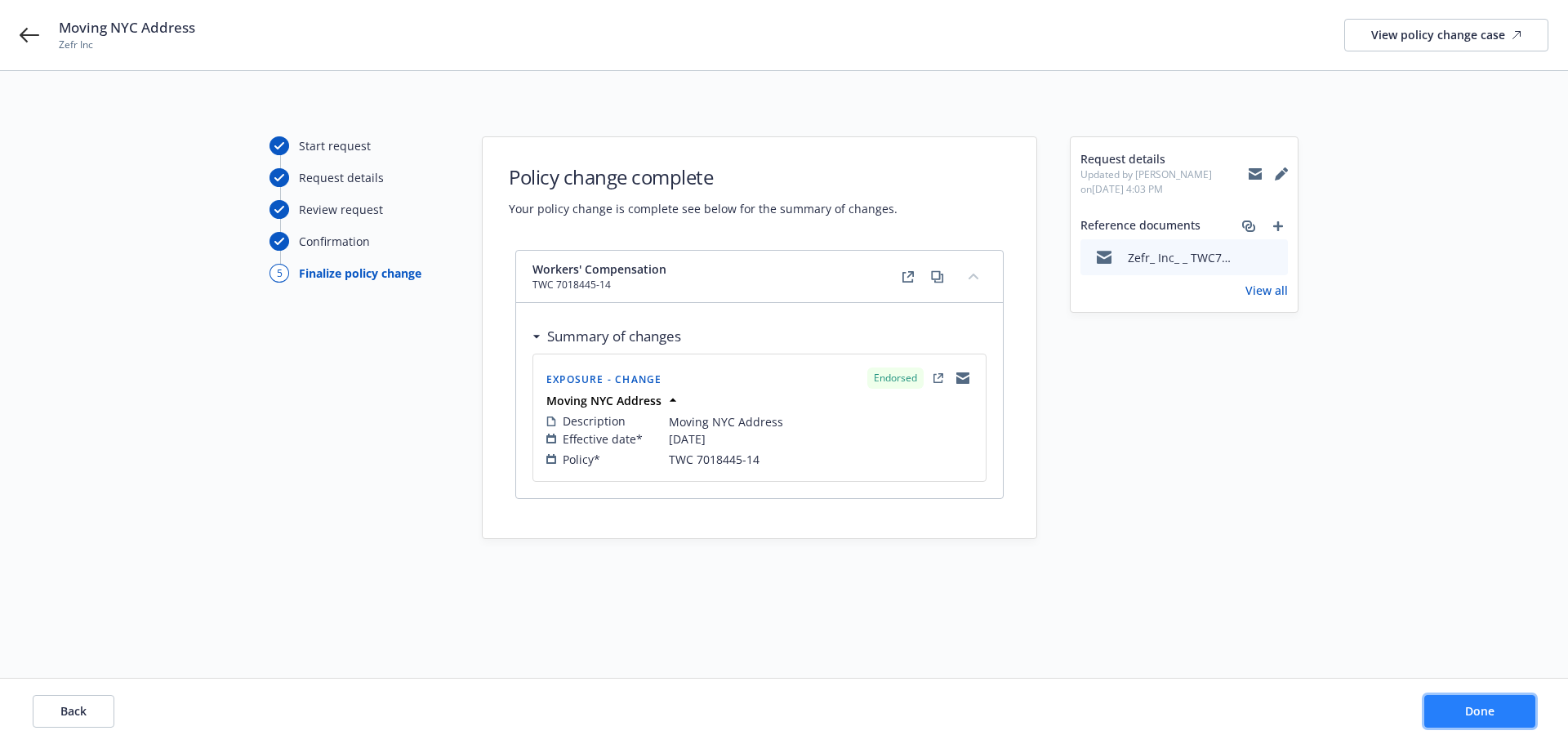
click at [1470, 708] on span "Done" at bounding box center [1479, 710] width 29 height 15
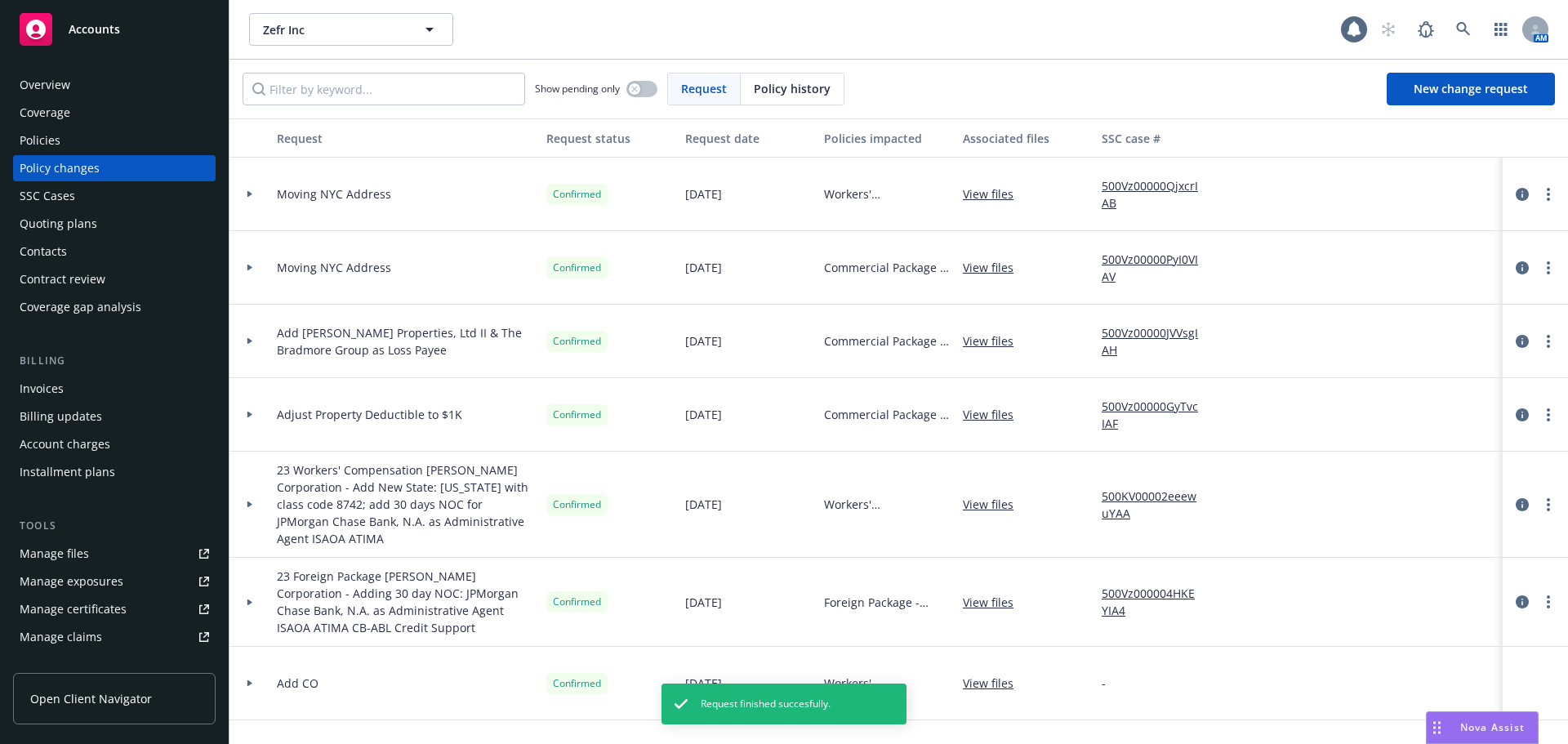
click at [122, 250] on div "Contacts" at bounding box center [114, 251] width 189 height 26
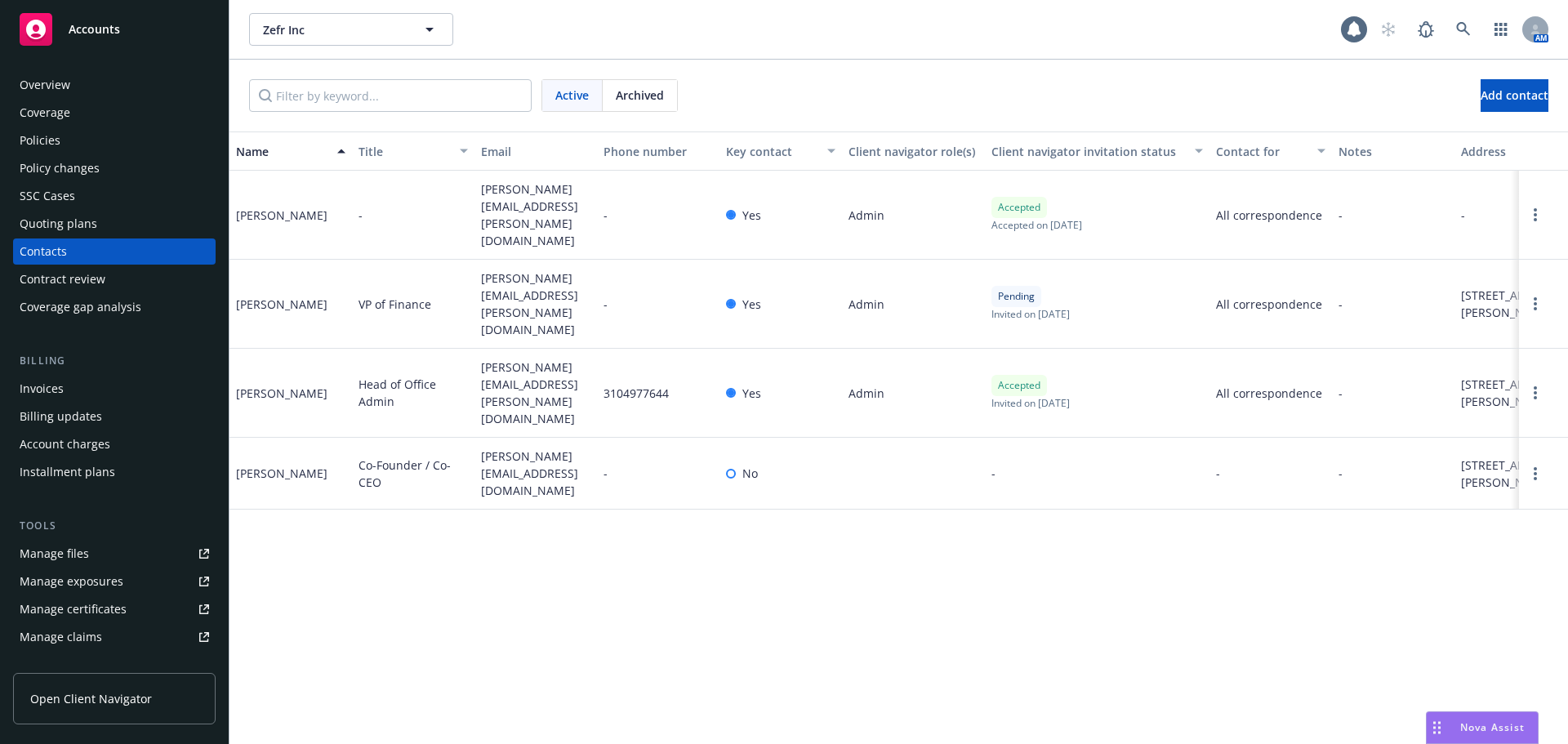
click at [95, 45] on link "Accounts" at bounding box center [115, 28] width 203 height 45
